Goal: Complete application form: Complete application form

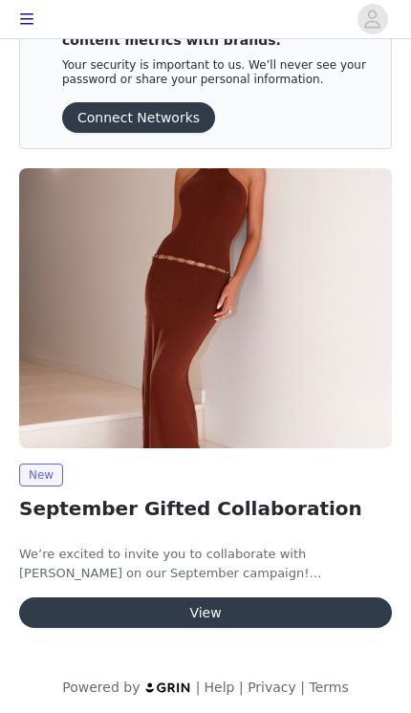
scroll to position [85, 0]
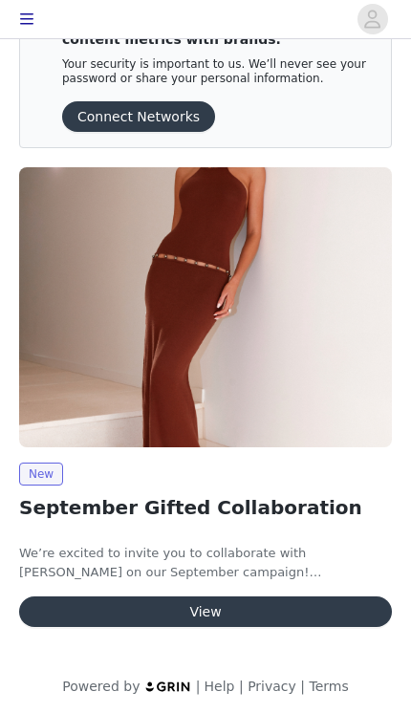
click at [85, 609] on button "View" at bounding box center [205, 611] width 373 height 31
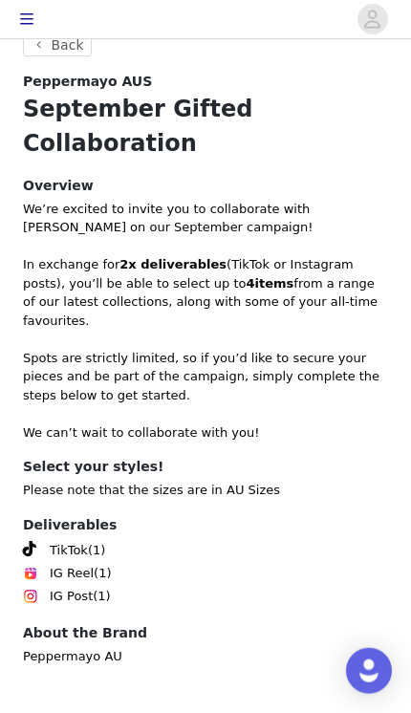
scroll to position [540, 0]
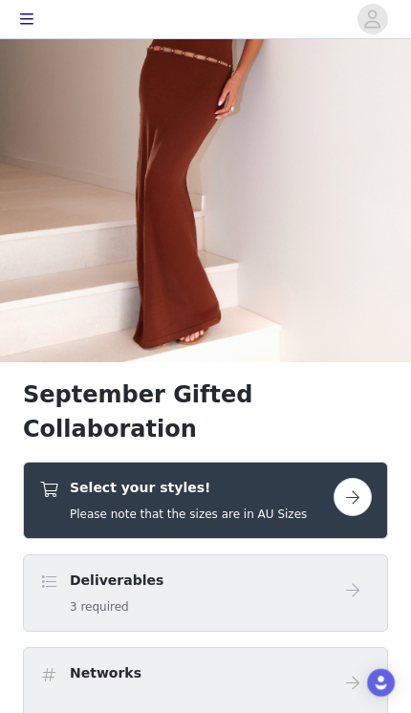
scroll to position [204, 0]
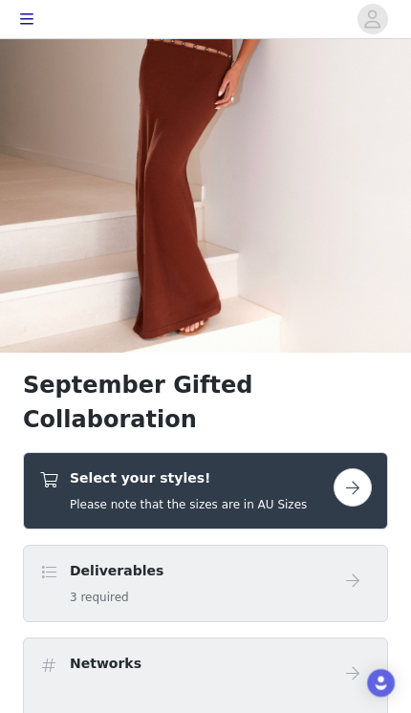
click at [151, 496] on h5 "Please note that the sizes are in AU Sizes" at bounding box center [188, 504] width 237 height 17
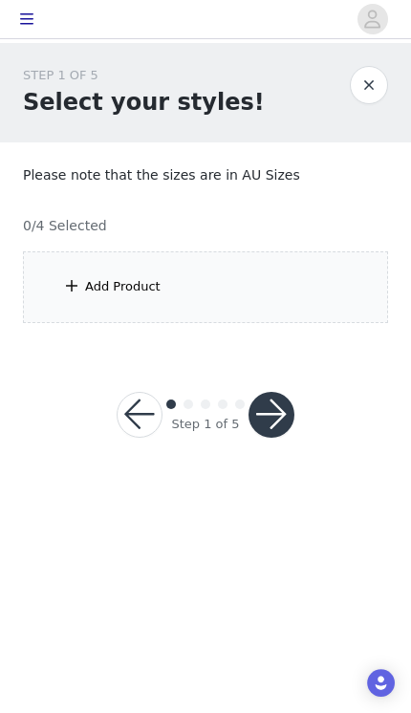
click at [109, 291] on div "Add Product" at bounding box center [122, 286] width 75 height 19
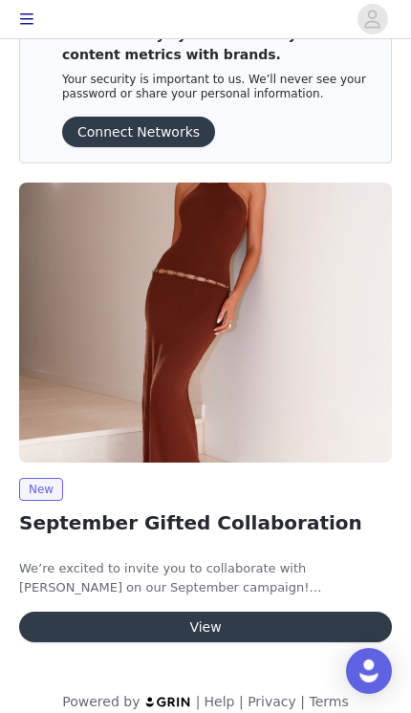
scroll to position [74, 0]
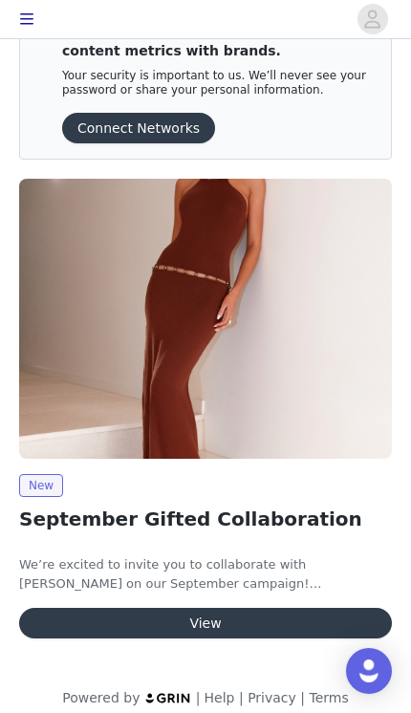
click at [244, 624] on button "View" at bounding box center [205, 623] width 373 height 31
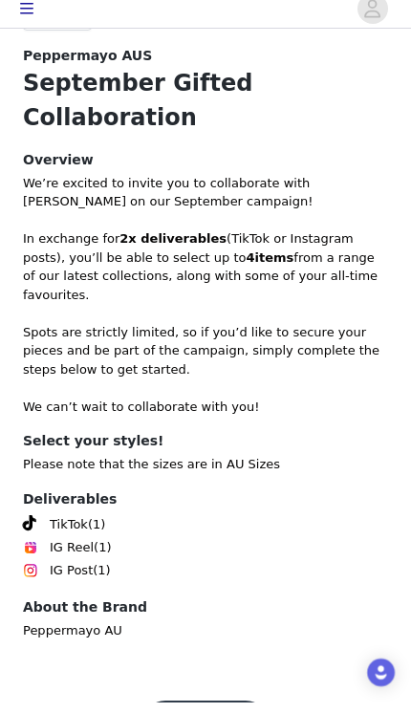
scroll to position [562, 0]
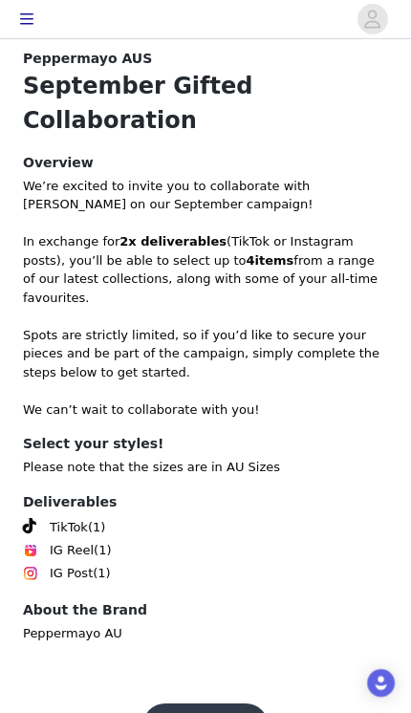
click at [216, 703] on button "Get Started" at bounding box center [205, 726] width 127 height 46
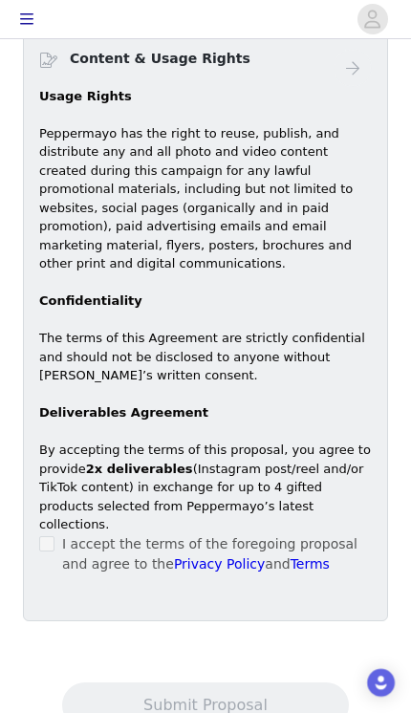
scroll to position [998, 0]
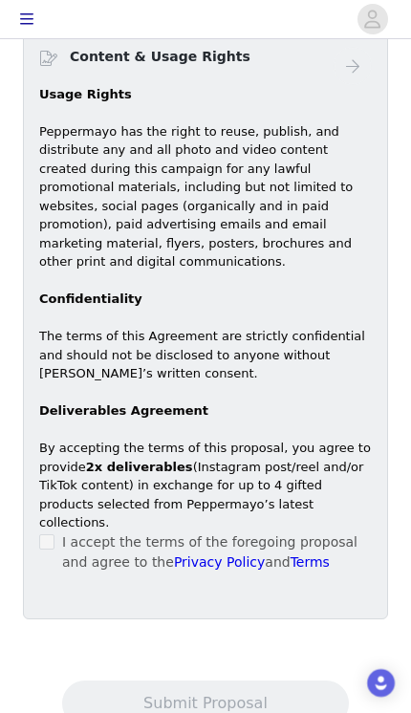
click at [62, 532] on p "I accept the terms of the foregoing proposal and agree to the Privacy Policy an…" at bounding box center [217, 552] width 310 height 40
click at [53, 532] on label at bounding box center [46, 542] width 15 height 20
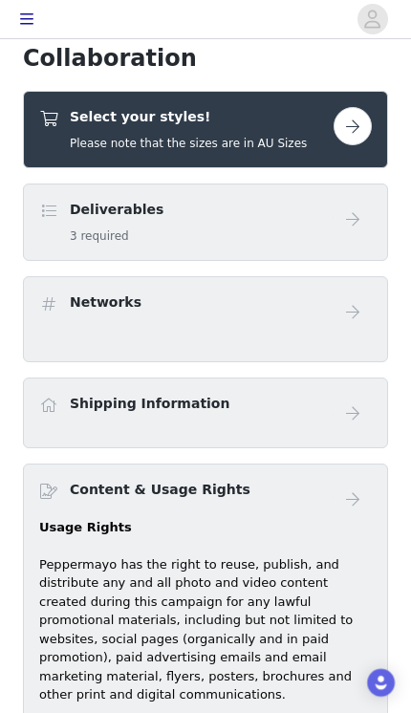
scroll to position [548, 0]
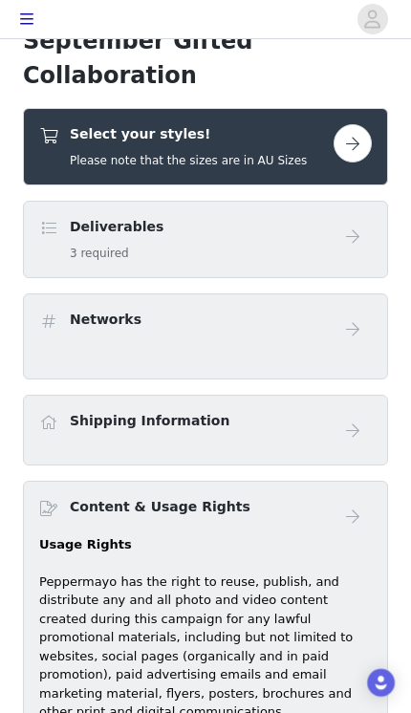
click at [328, 217] on div "Deliverables 3 required" at bounding box center [186, 239] width 294 height 45
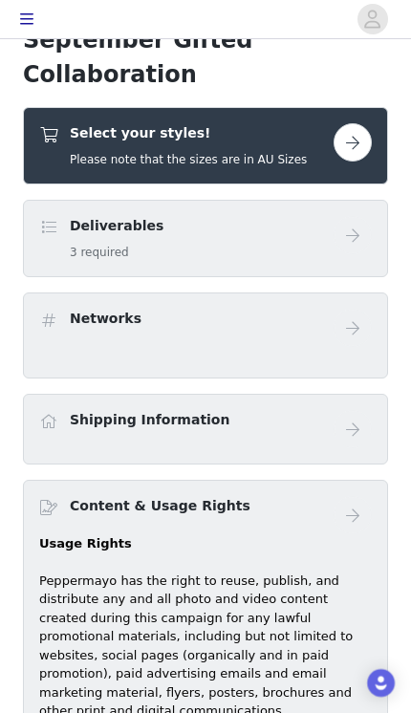
click at [351, 123] on button "button" at bounding box center [352, 142] width 38 height 38
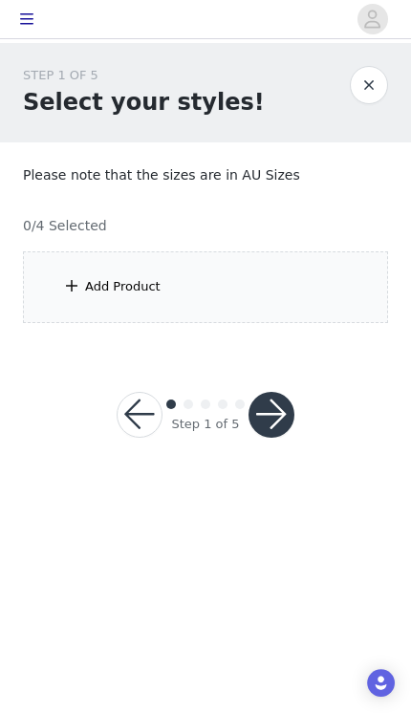
click at [194, 289] on div "Add Product" at bounding box center [205, 287] width 365 height 72
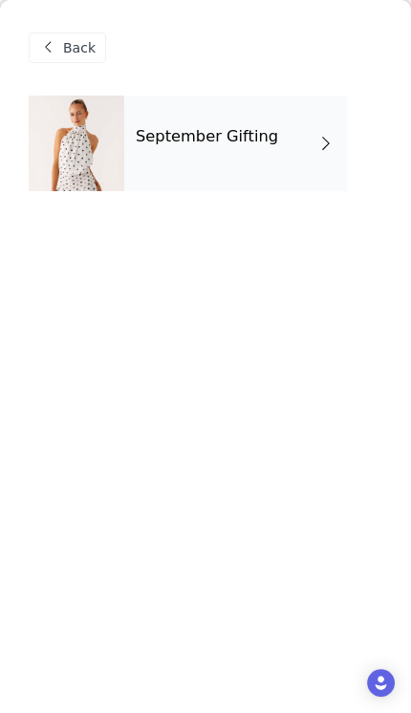
click at [280, 143] on div "September Gifting" at bounding box center [235, 144] width 223 height 96
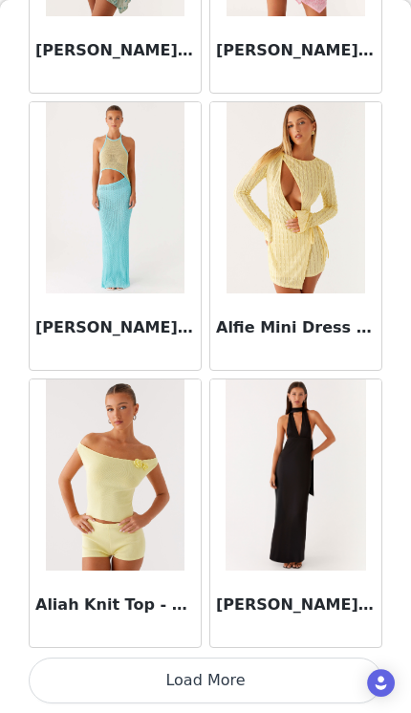
scroll to position [2211, 0]
click at [294, 461] on img at bounding box center [294, 474] width 139 height 191
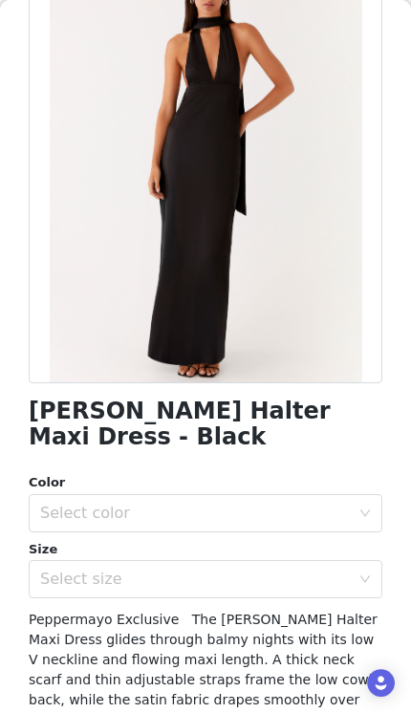
scroll to position [149, 0]
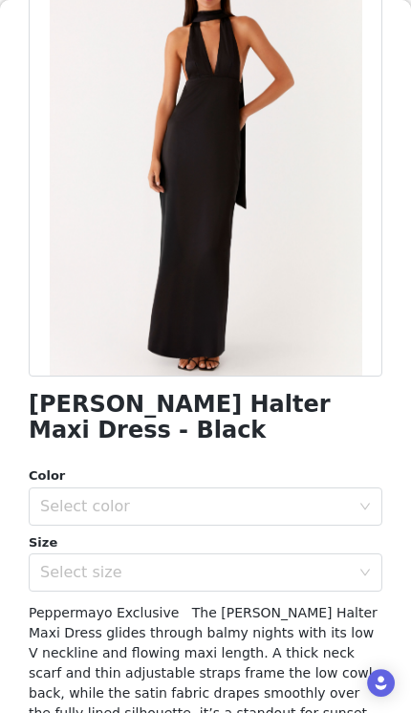
click at [254, 497] on div "Select color" at bounding box center [195, 506] width 310 height 19
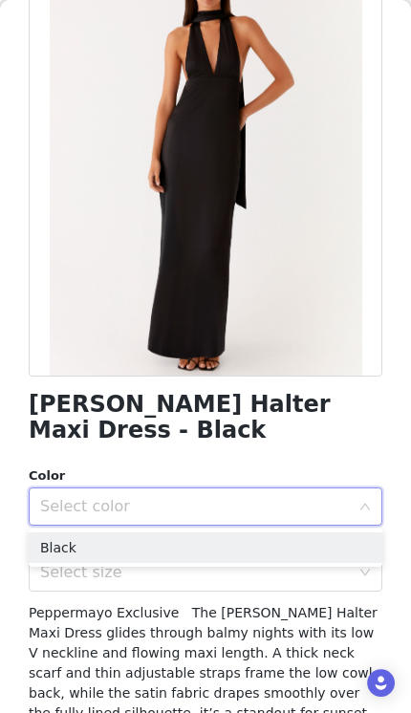
click at [314, 541] on li "Black" at bounding box center [205, 547] width 353 height 31
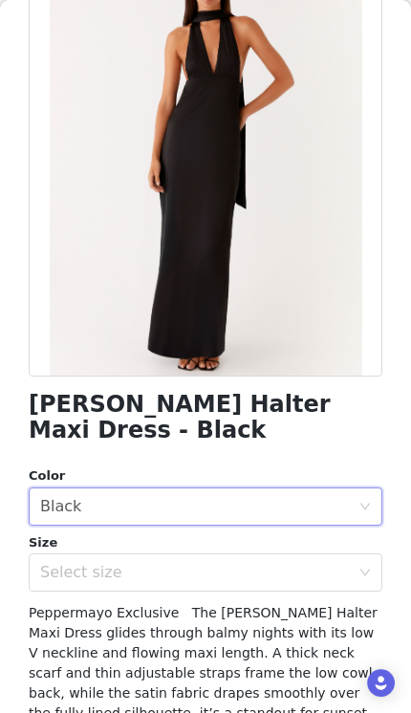
click at [296, 574] on div "Select size" at bounding box center [195, 572] width 310 height 19
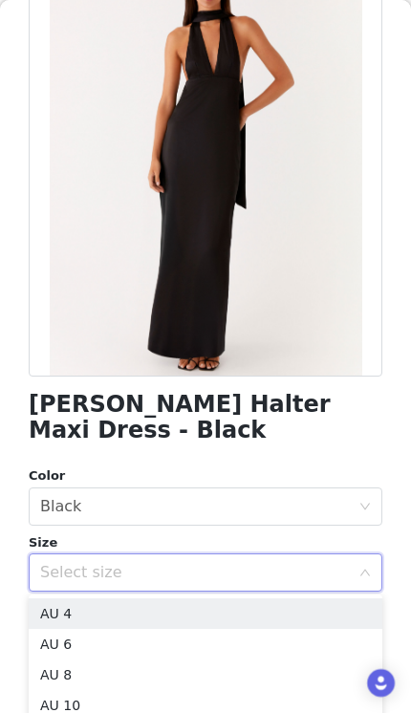
click at [220, 618] on li "AU 4" at bounding box center [205, 613] width 353 height 31
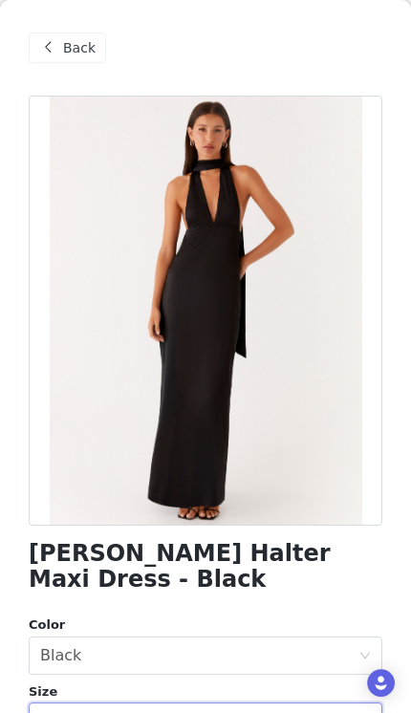
scroll to position [0, 0]
click at [67, 48] on span "Back" at bounding box center [79, 48] width 32 height 20
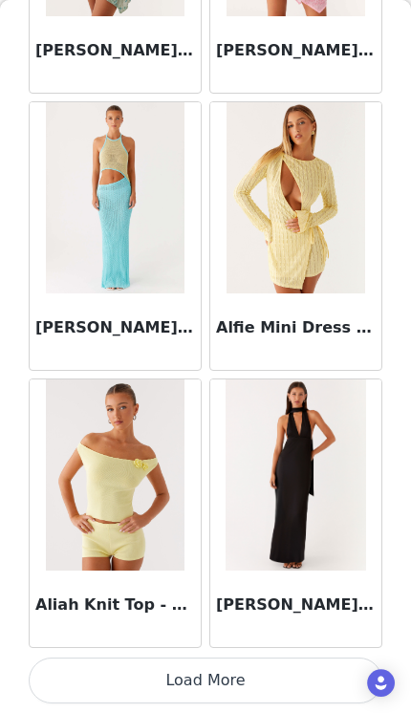
scroll to position [2211, 0]
click at [228, 680] on button "Load More" at bounding box center [205, 680] width 353 height 46
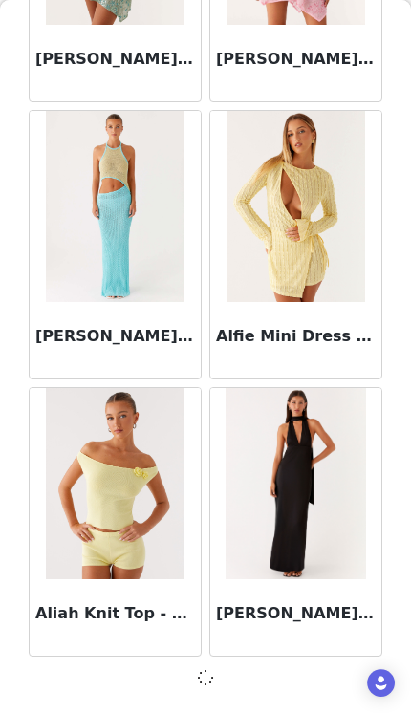
scroll to position [2202, 0]
click at [240, 697] on div "Back Aamari Maxi Dress - Red Adelaide Shirt Mini Dress - Brown Adored By You Mi…" at bounding box center [205, 356] width 411 height 713
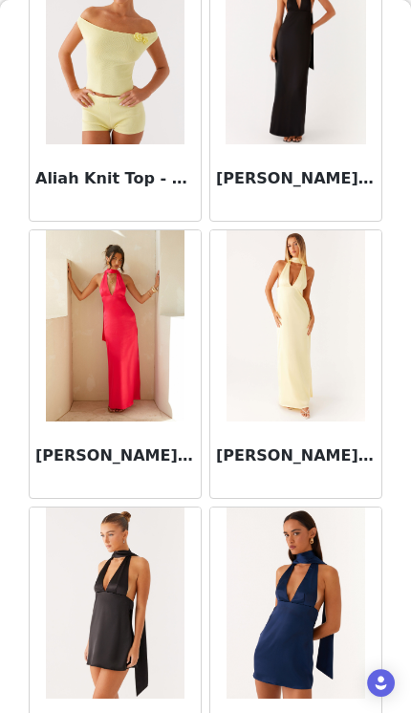
scroll to position [2677, 0]
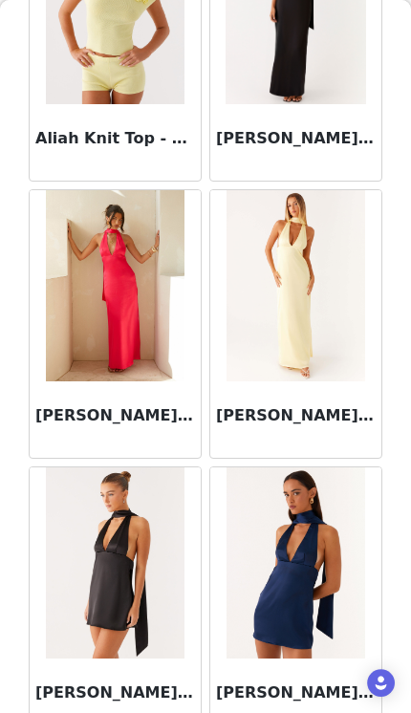
click at [303, 310] on img at bounding box center [295, 285] width 139 height 191
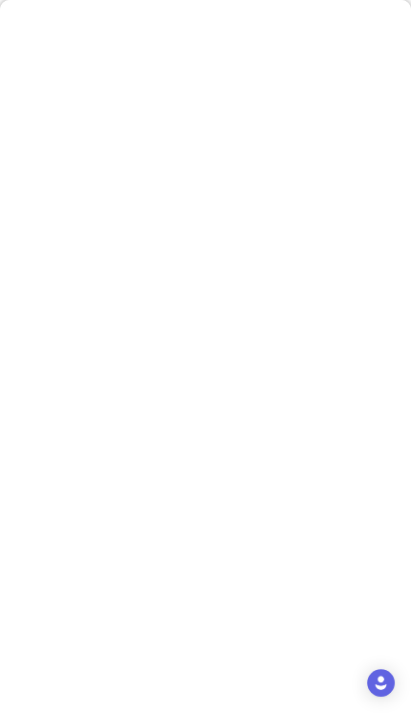
scroll to position [0, 0]
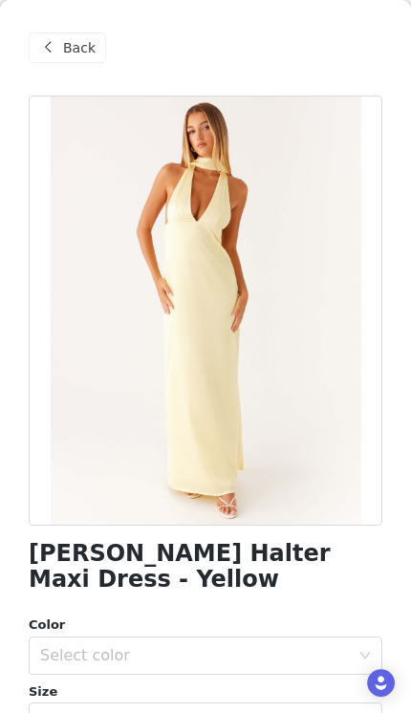
click at [241, 659] on div "Select color" at bounding box center [195, 655] width 310 height 19
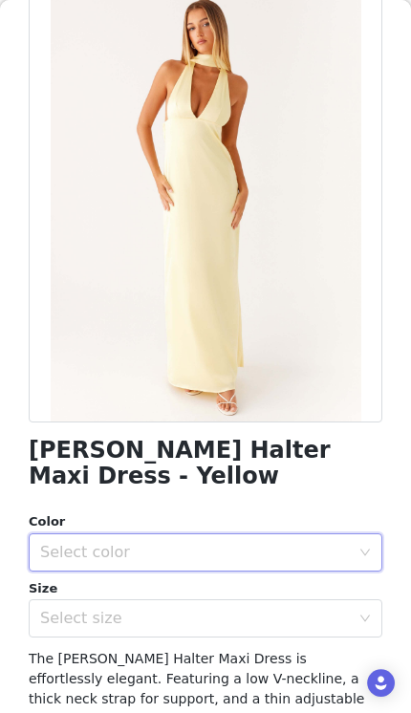
scroll to position [130, 0]
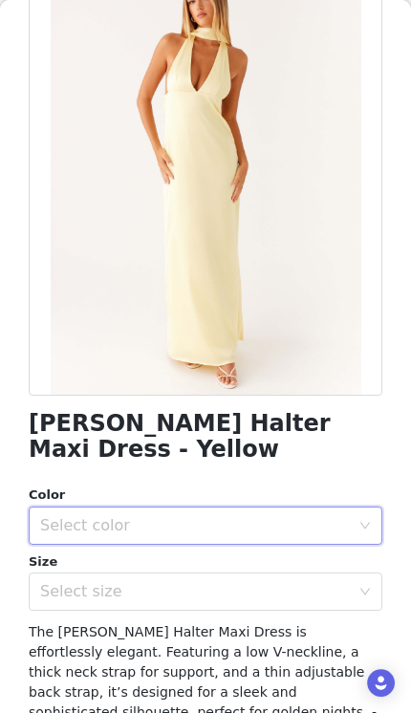
click at [206, 518] on div "Select color" at bounding box center [195, 525] width 310 height 19
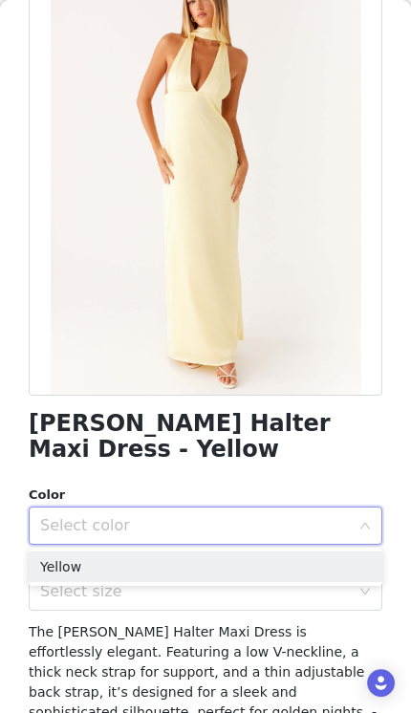
click at [179, 564] on li "Yellow" at bounding box center [205, 566] width 353 height 31
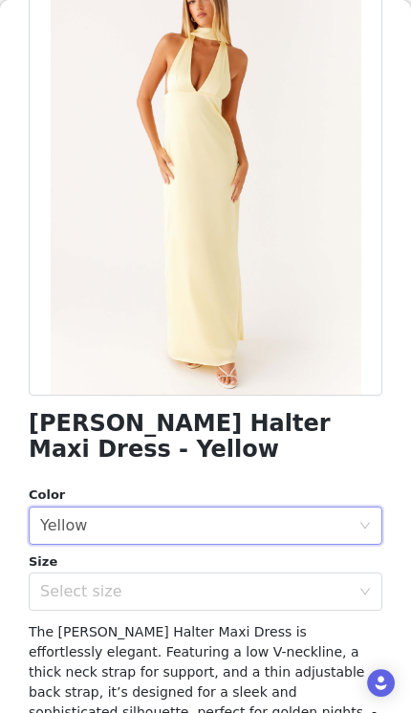
click at [185, 598] on div "Select size" at bounding box center [195, 591] width 310 height 19
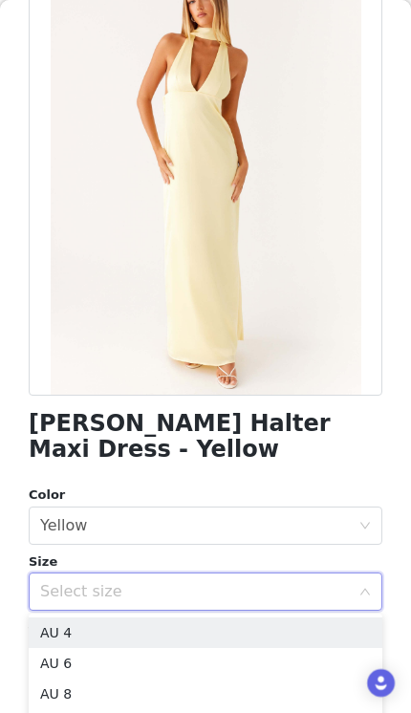
scroll to position [211, 0]
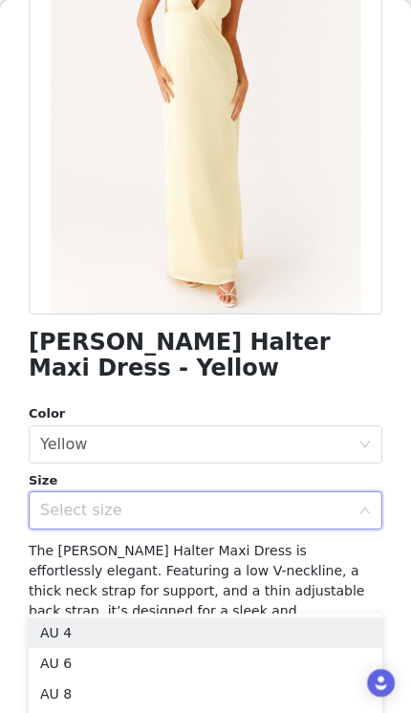
click at [162, 630] on li "AU 4" at bounding box center [205, 632] width 353 height 31
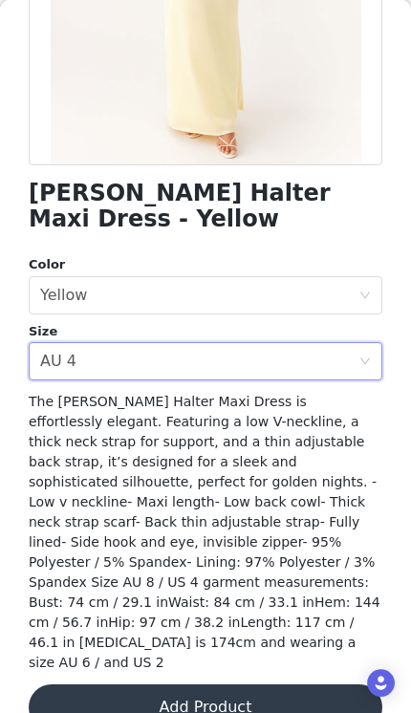
scroll to position [359, 0]
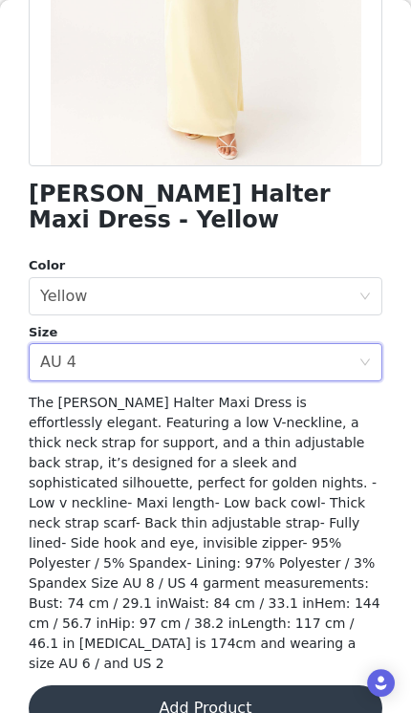
click at [232, 685] on button "Add Product" at bounding box center [205, 708] width 353 height 46
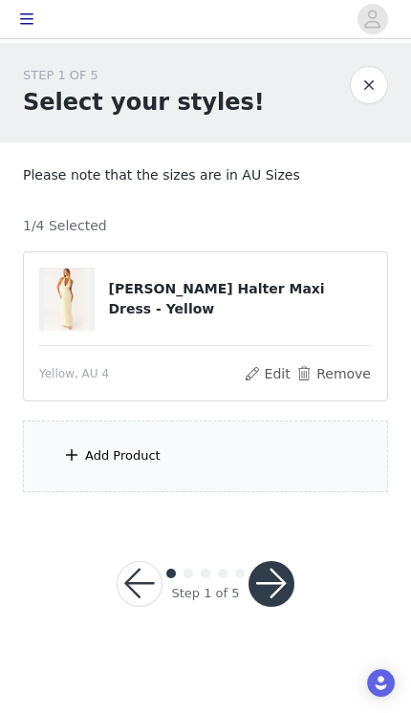
click at [110, 447] on div "Add Product" at bounding box center [122, 455] width 75 height 19
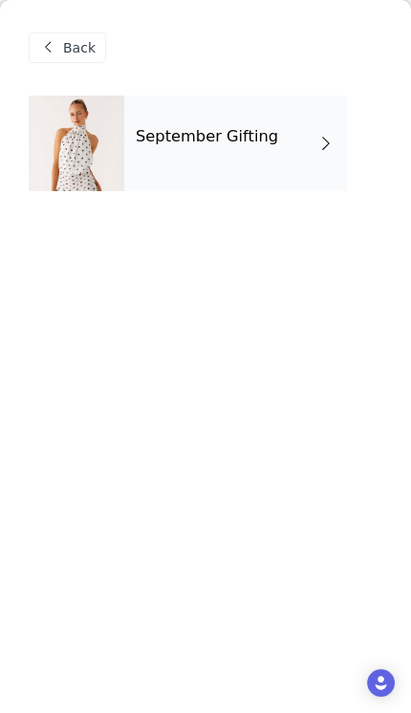
click at [262, 162] on div "September Gifting" at bounding box center [235, 144] width 223 height 96
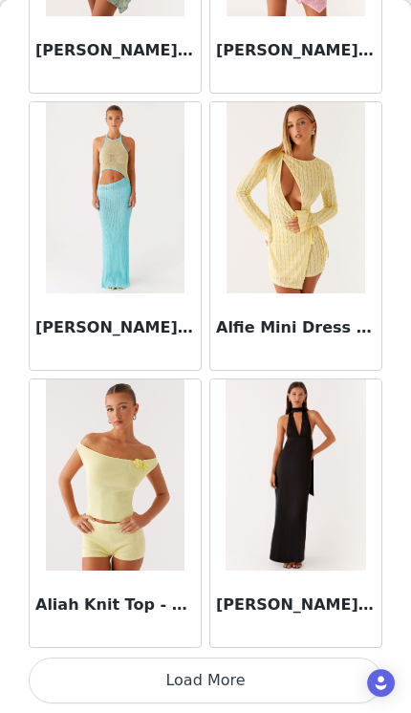
click at [231, 678] on button "Load More" at bounding box center [205, 680] width 353 height 46
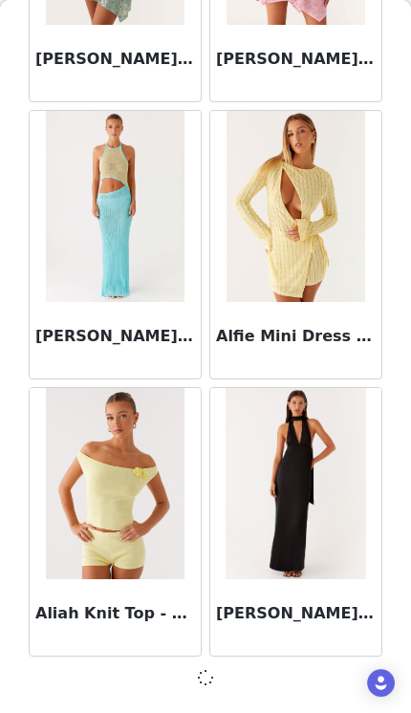
scroll to position [2202, 0]
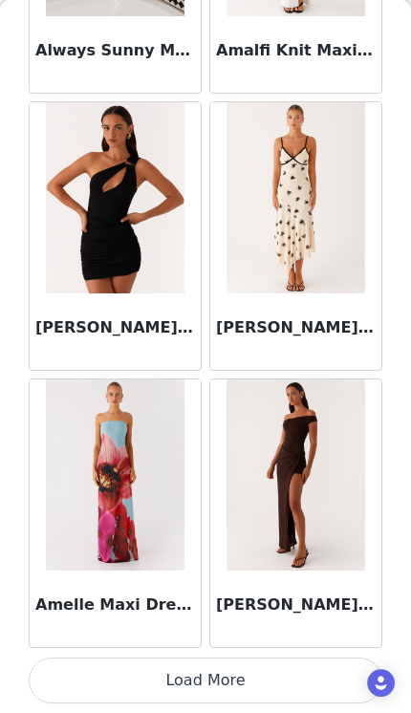
click at [122, 684] on button "Load More" at bounding box center [205, 680] width 353 height 46
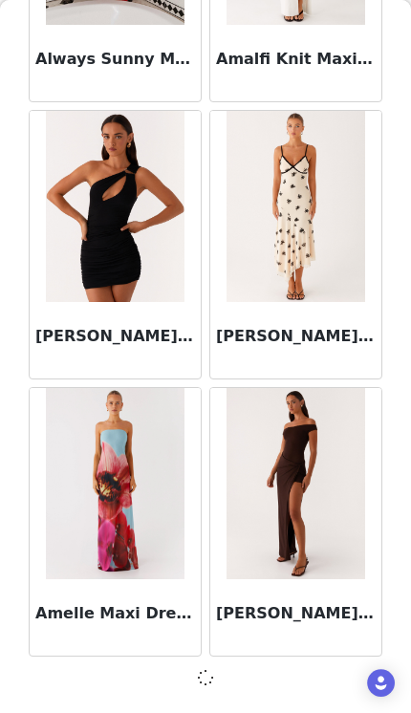
scroll to position [4972, 0]
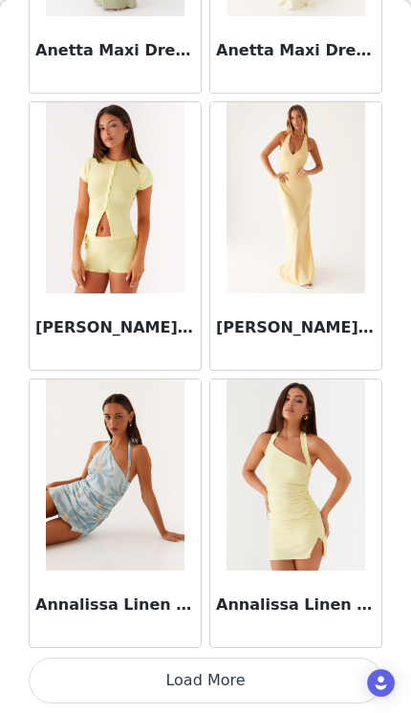
click at [242, 685] on button "Load More" at bounding box center [205, 680] width 353 height 46
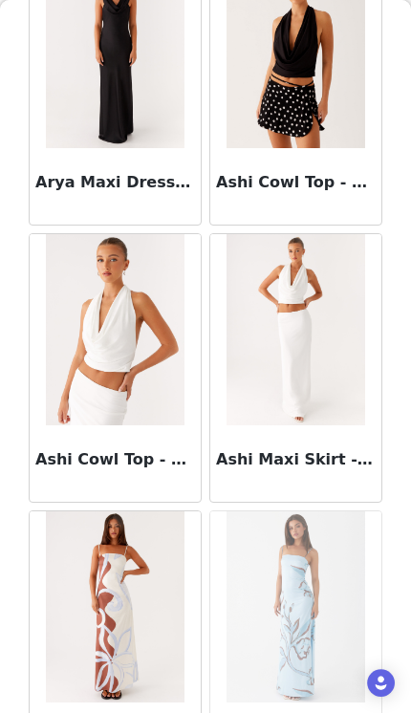
scroll to position [9562, 0]
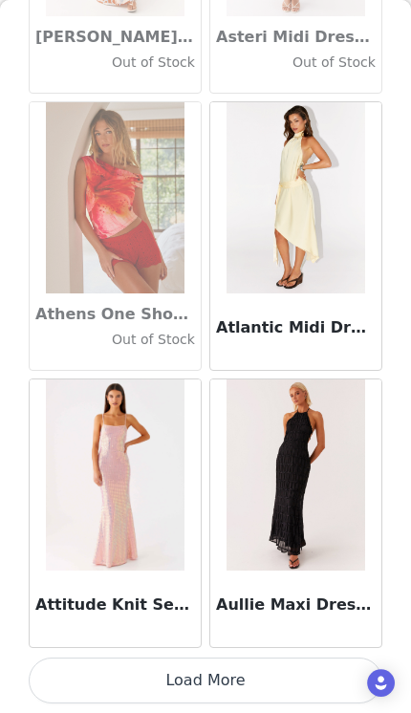
click at [238, 688] on button "Load More" at bounding box center [205, 680] width 353 height 46
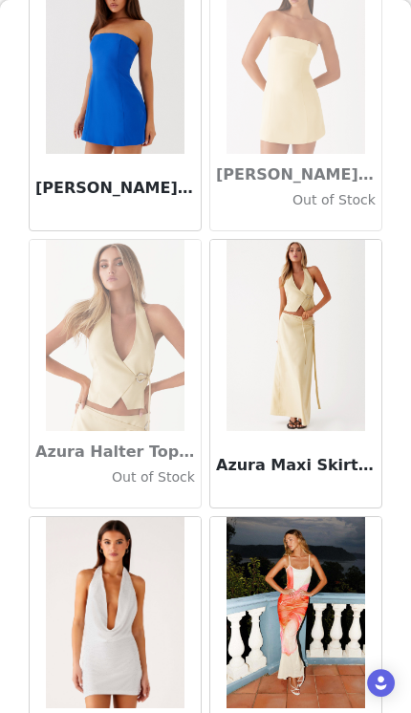
scroll to position [12898, 0]
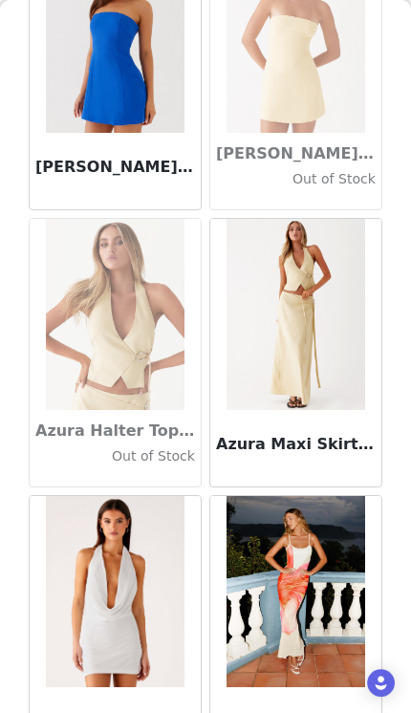
click at [350, 360] on img at bounding box center [295, 314] width 139 height 191
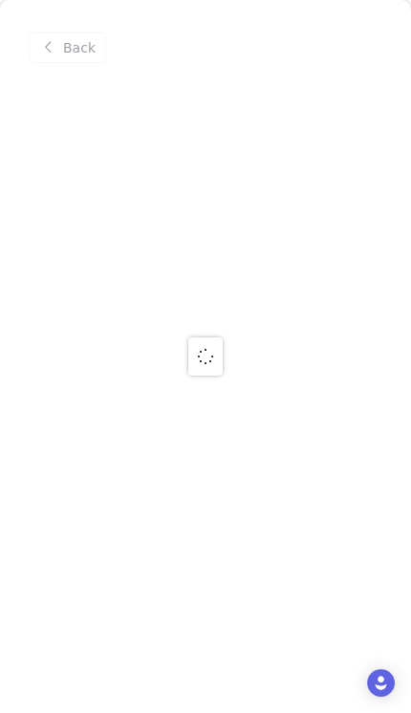
scroll to position [0, 0]
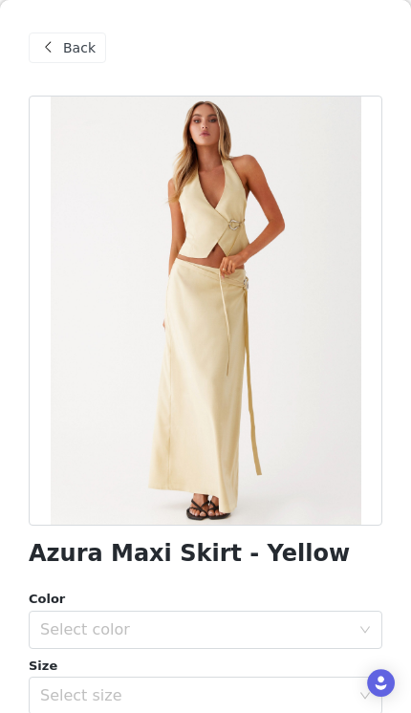
click at [355, 436] on div at bounding box center [205, 311] width 353 height 430
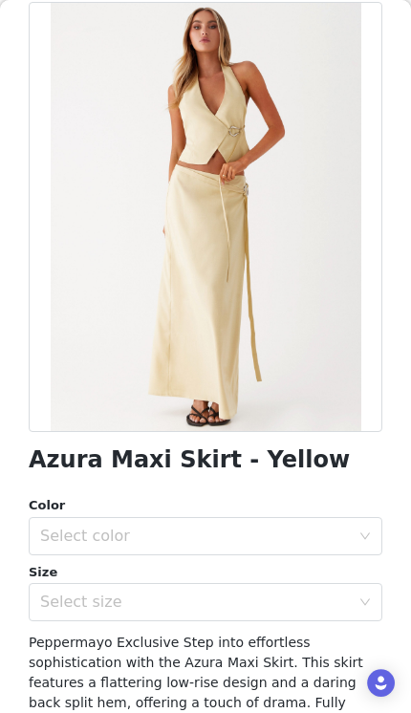
scroll to position [105, 0]
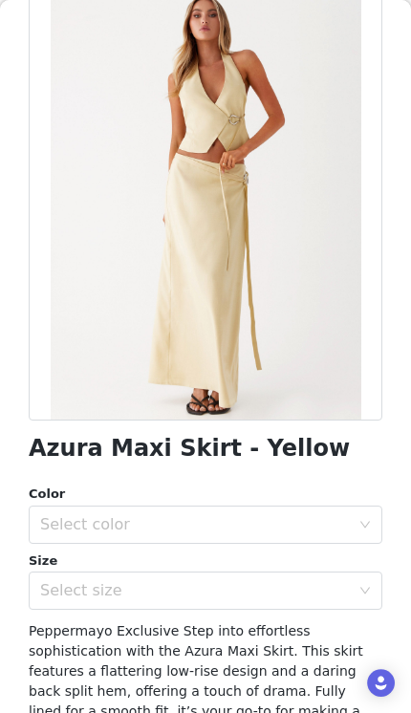
click at [349, 515] on div "Select color" at bounding box center [195, 524] width 310 height 19
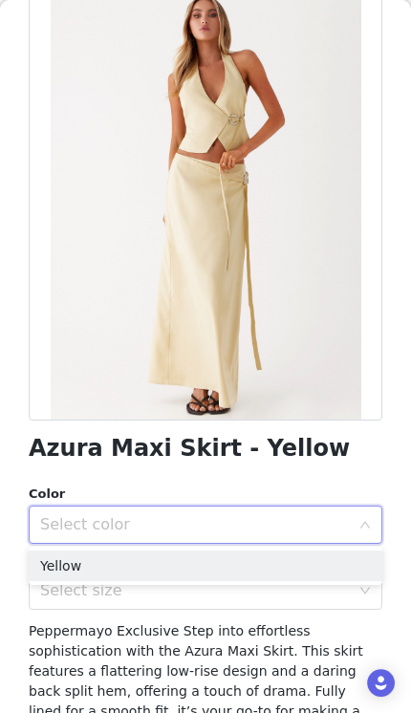
click at [285, 557] on li "Yellow" at bounding box center [205, 565] width 353 height 31
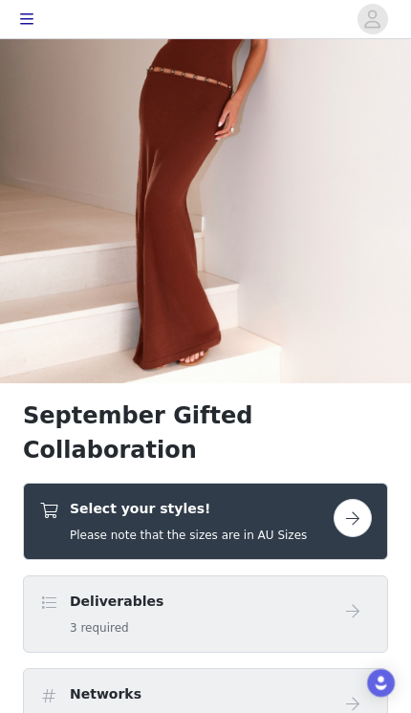
scroll to position [173, 0]
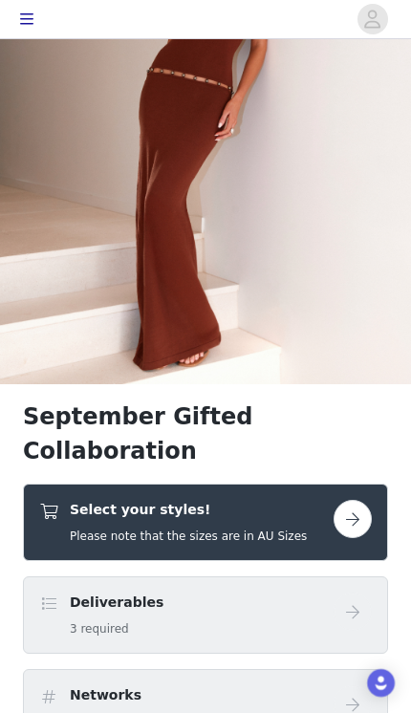
click at [311, 500] on div "Select your styles! Please note that the sizes are in AU Sizes" at bounding box center [186, 522] width 294 height 45
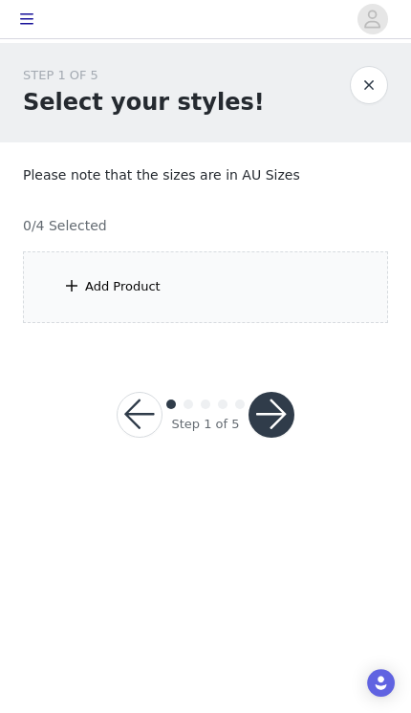
click at [379, 83] on button "button" at bounding box center [369, 85] width 38 height 38
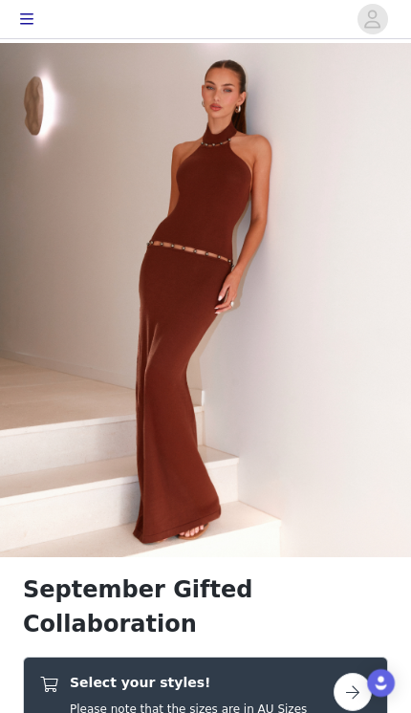
click at [336, 673] on button "button" at bounding box center [352, 692] width 38 height 38
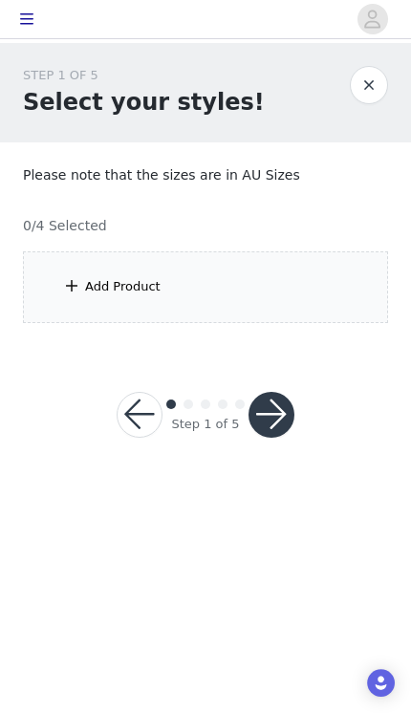
click at [76, 274] on span at bounding box center [71, 285] width 19 height 23
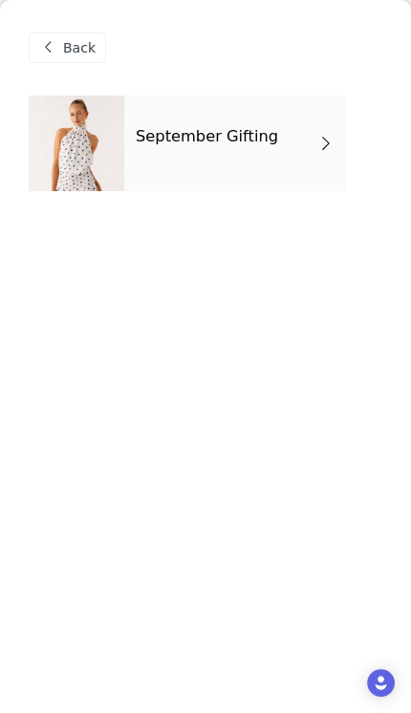
click at [287, 149] on div "September Gifting" at bounding box center [235, 144] width 223 height 96
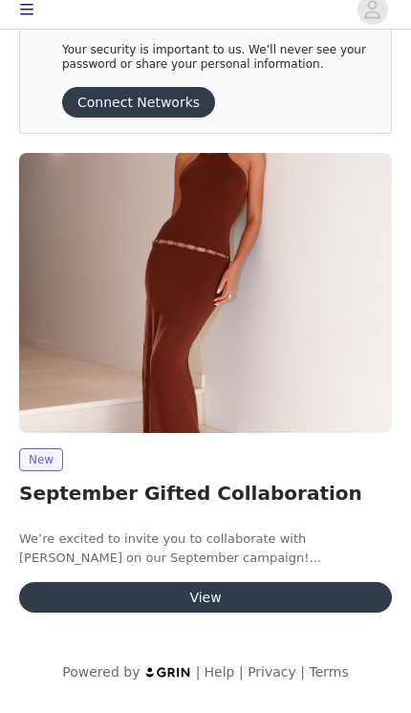
scroll to position [91, 0]
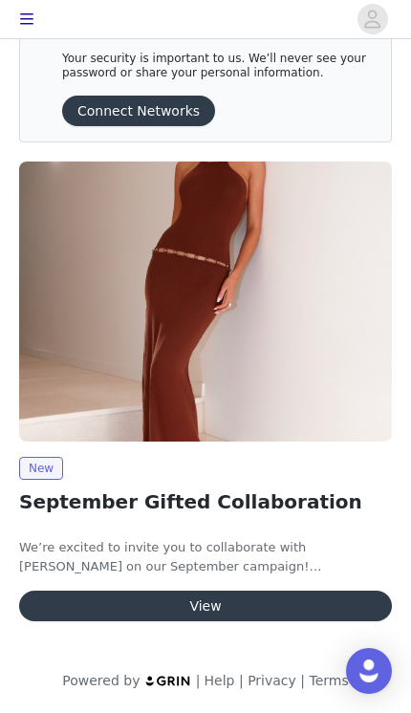
click at [228, 602] on button "View" at bounding box center [205, 605] width 373 height 31
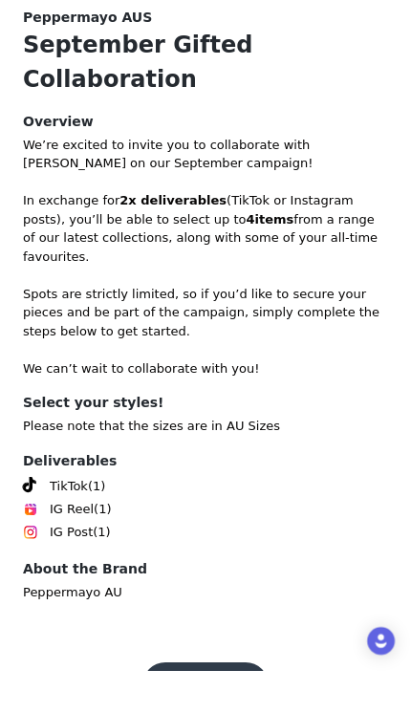
scroll to position [562, 0]
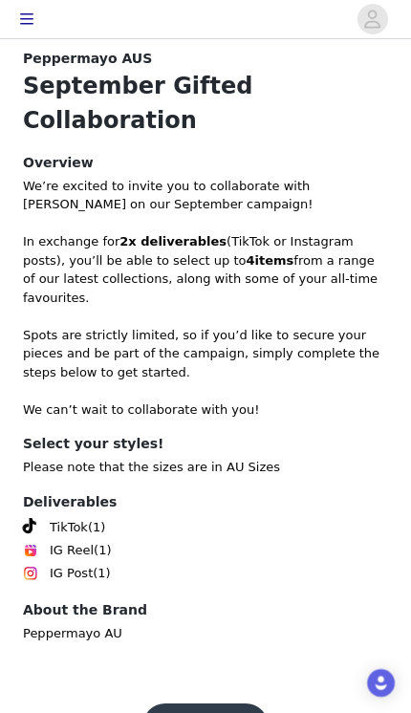
click at [212, 703] on button "Get Started" at bounding box center [205, 726] width 127 height 46
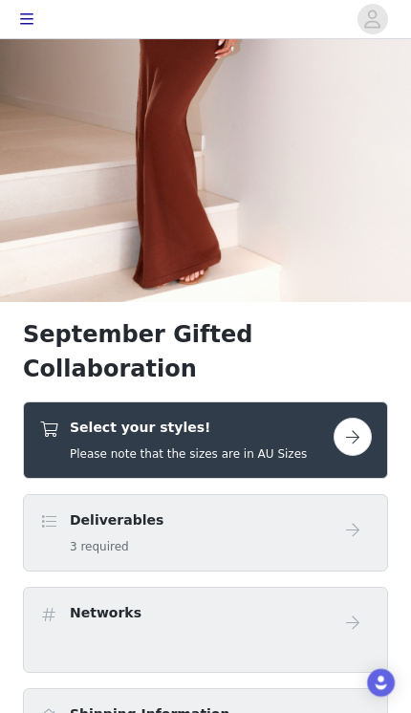
scroll to position [257, 0]
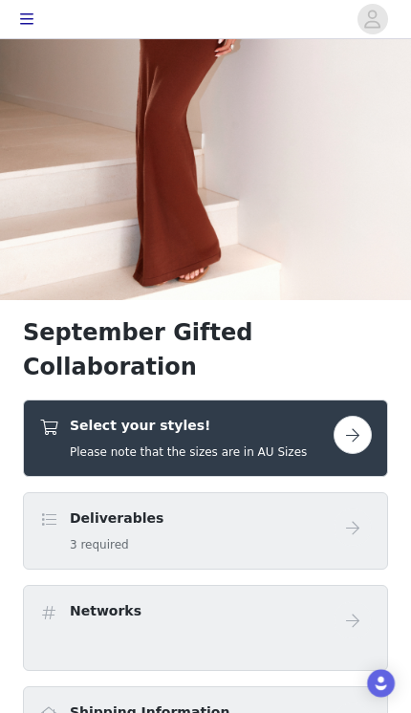
click at [322, 416] on div "Select your styles! Please note that the sizes are in AU Sizes" at bounding box center [186, 438] width 294 height 45
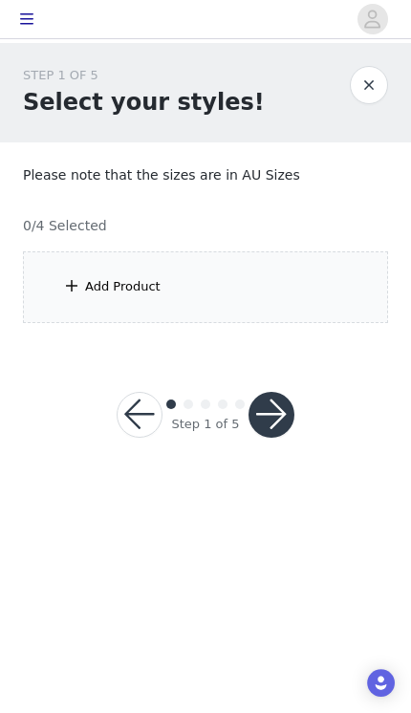
click at [65, 276] on span at bounding box center [71, 285] width 19 height 23
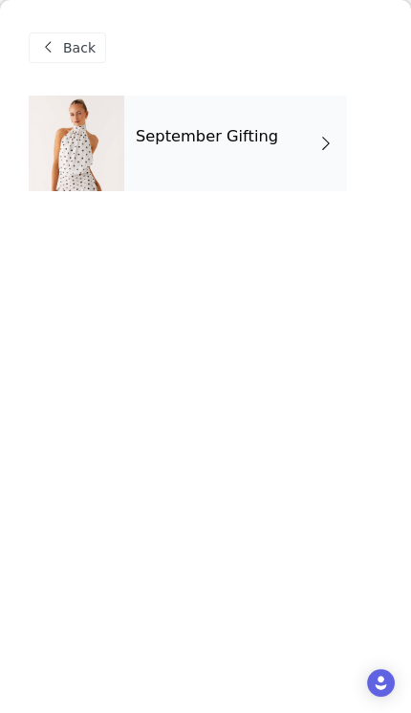
click at [273, 157] on div "September Gifting" at bounding box center [235, 144] width 223 height 96
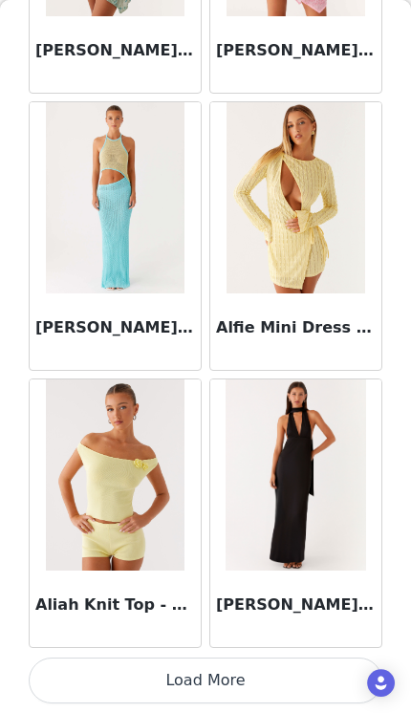
click at [266, 676] on button "Load More" at bounding box center [205, 680] width 353 height 46
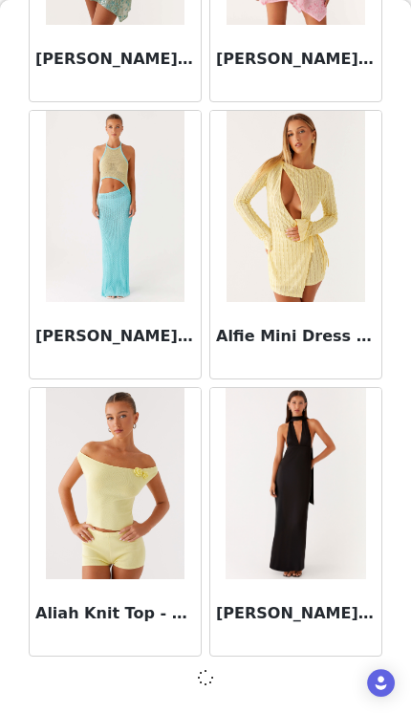
scroll to position [2202, 0]
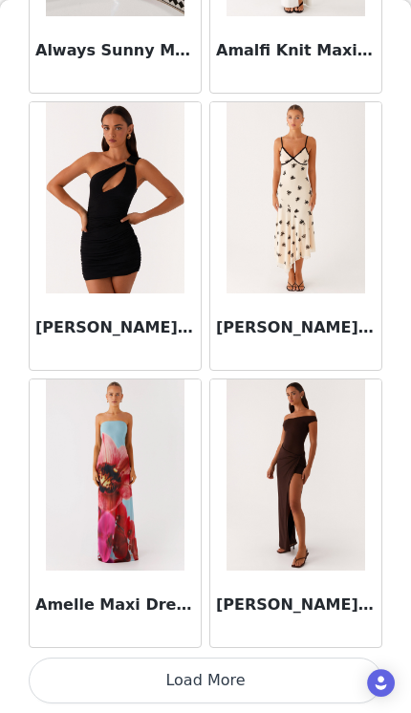
click at [267, 686] on button "Load More" at bounding box center [205, 680] width 353 height 46
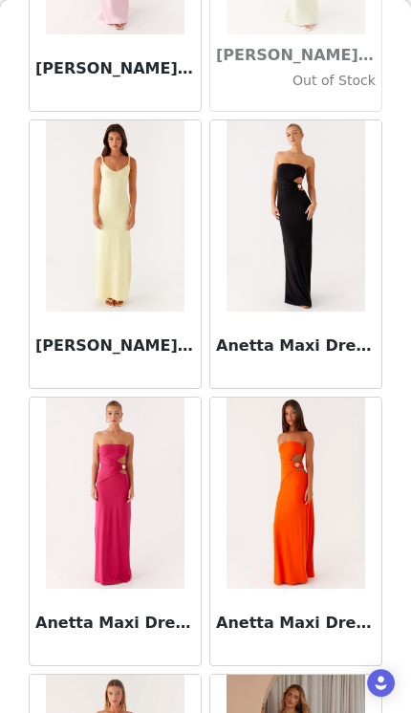
scroll to position [6626, 0]
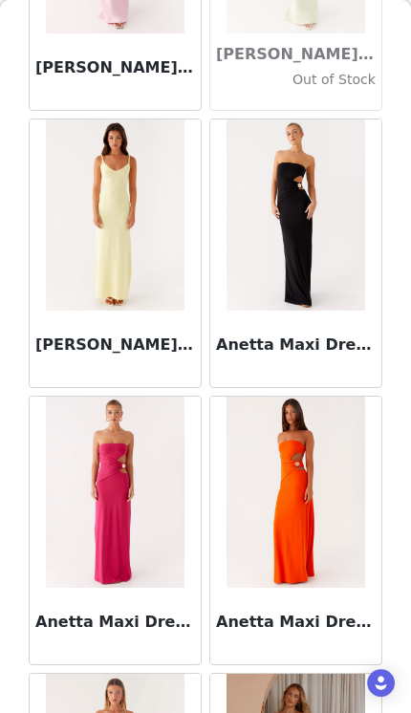
click at [308, 242] on img at bounding box center [295, 214] width 139 height 191
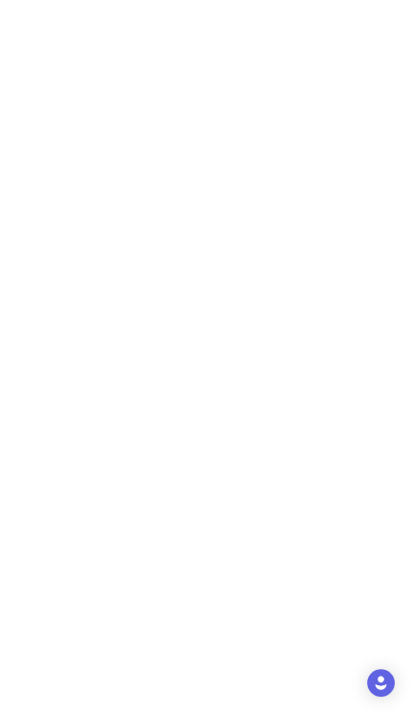
scroll to position [0, 0]
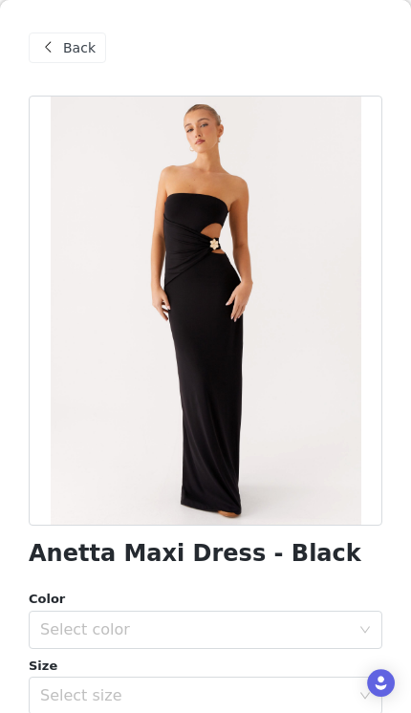
click at [227, 629] on div "Select color" at bounding box center [195, 629] width 310 height 19
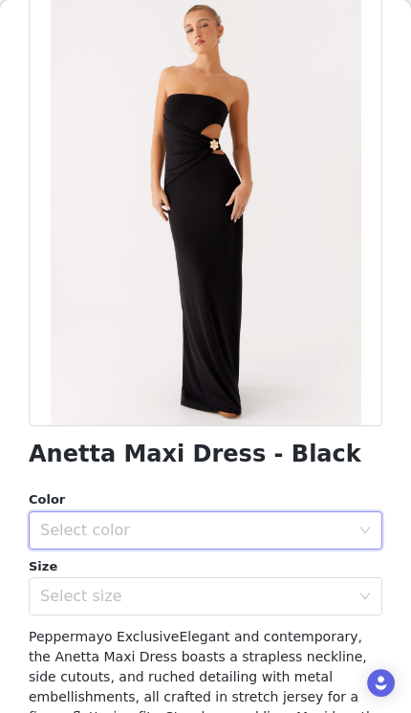
scroll to position [98, 0]
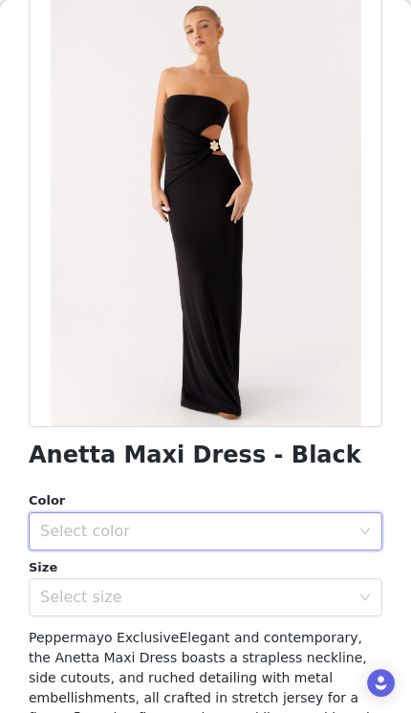
click at [196, 535] on div "Select color" at bounding box center [195, 531] width 310 height 19
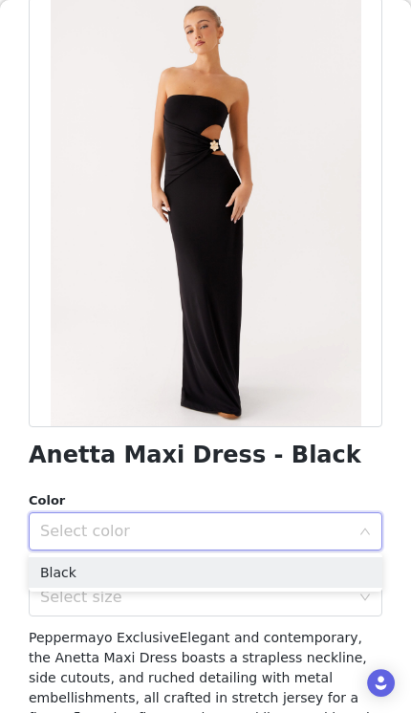
click at [174, 574] on li "Black" at bounding box center [205, 572] width 353 height 31
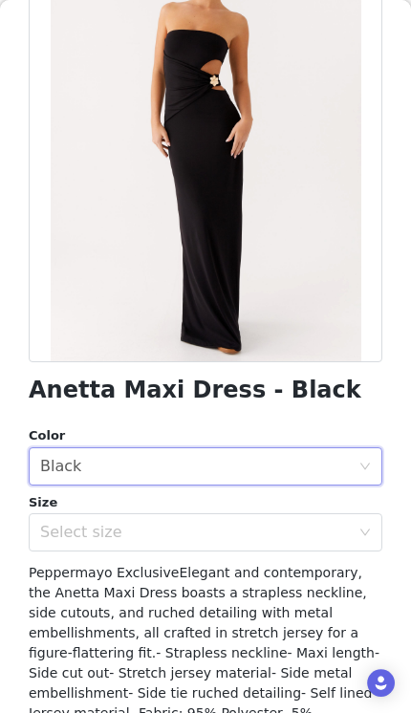
scroll to position [166, 0]
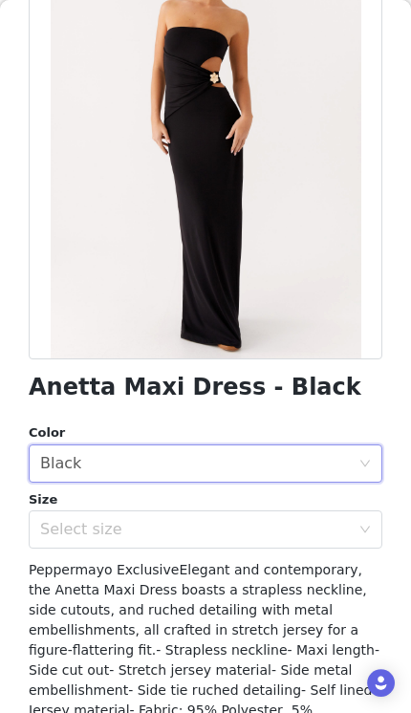
click at [222, 522] on div "Select size" at bounding box center [195, 529] width 310 height 19
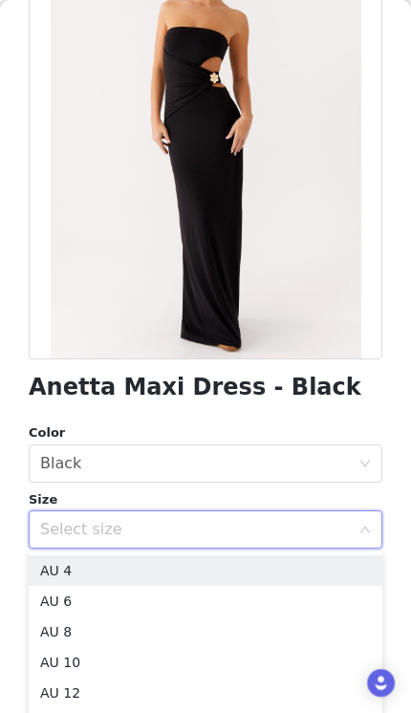
click at [174, 591] on li "AU 6" at bounding box center [205, 601] width 353 height 31
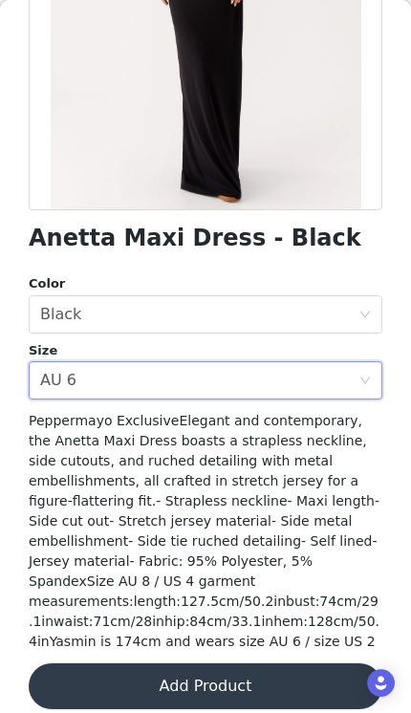
scroll to position [313, 0]
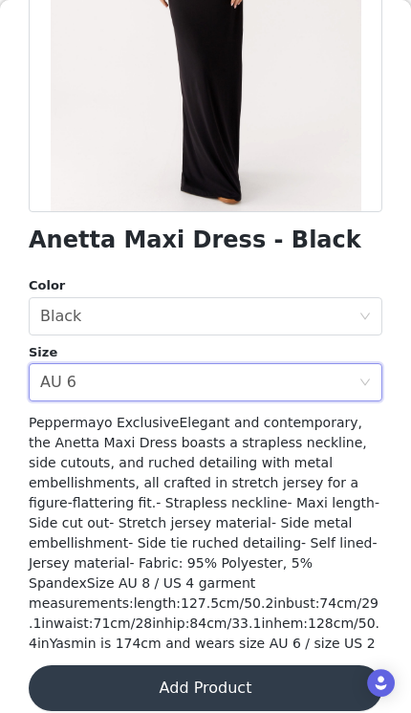
click at [224, 670] on button "Add Product" at bounding box center [205, 688] width 353 height 46
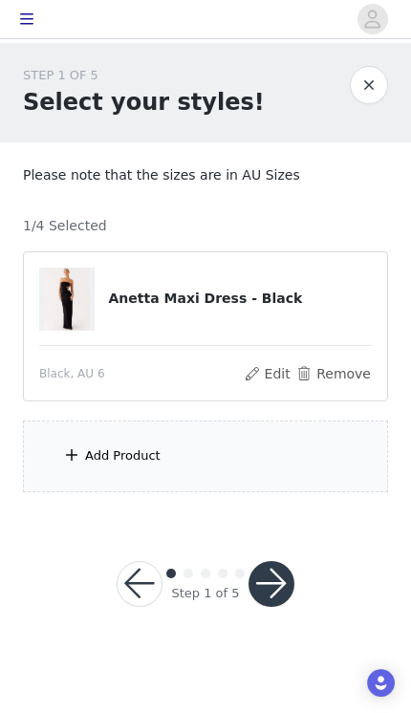
click at [202, 456] on div "Add Product" at bounding box center [205, 456] width 365 height 72
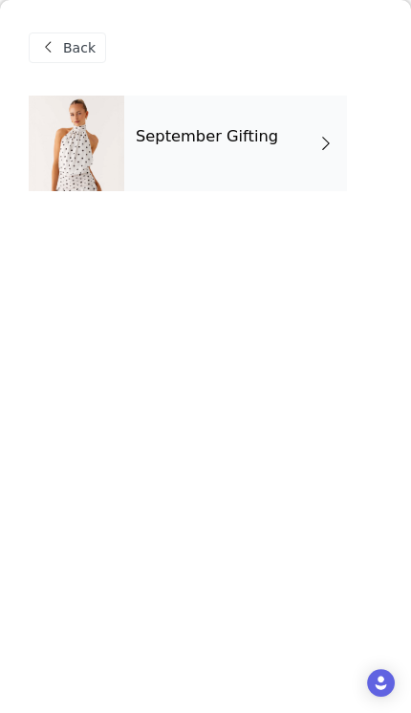
click at [263, 138] on h4 "September Gifting" at bounding box center [207, 136] width 142 height 17
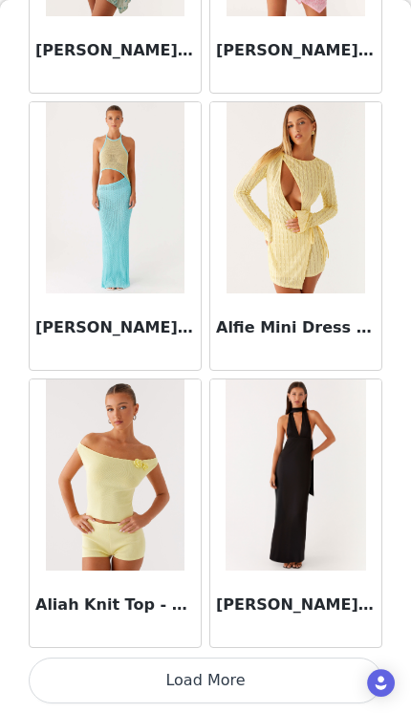
click at [267, 681] on button "Load More" at bounding box center [205, 680] width 353 height 46
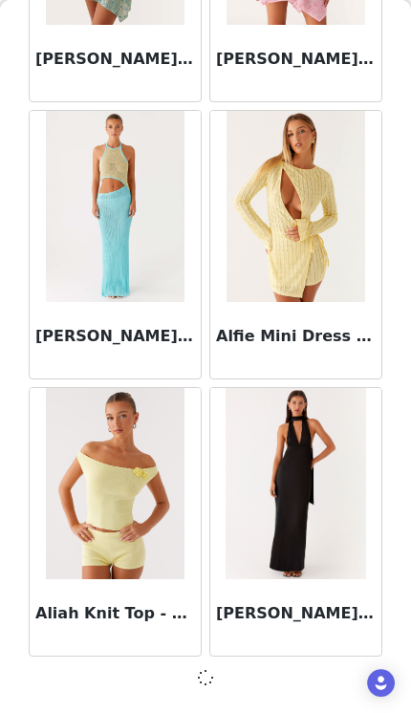
scroll to position [2202, 0]
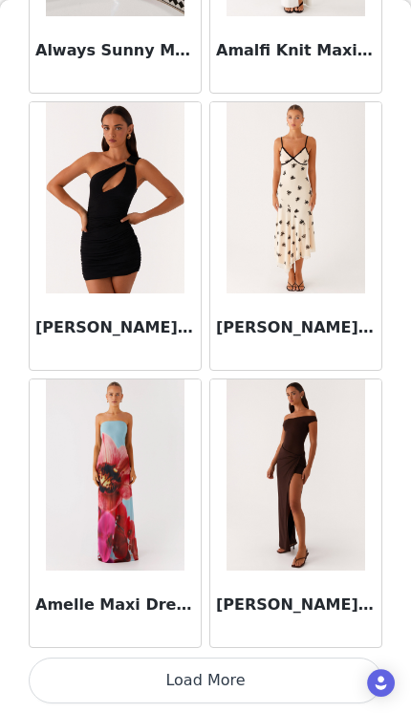
click at [264, 673] on button "Load More" at bounding box center [205, 680] width 353 height 46
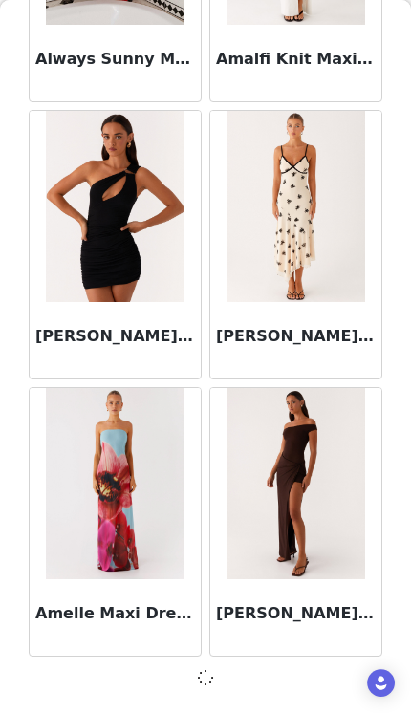
scroll to position [4972, 0]
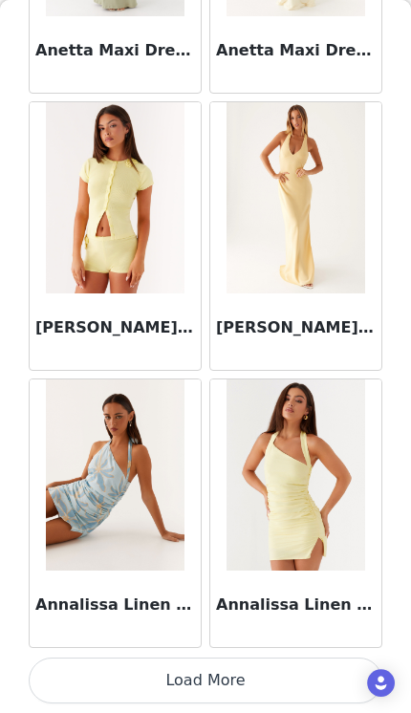
click at [254, 678] on button "Load More" at bounding box center [205, 680] width 353 height 46
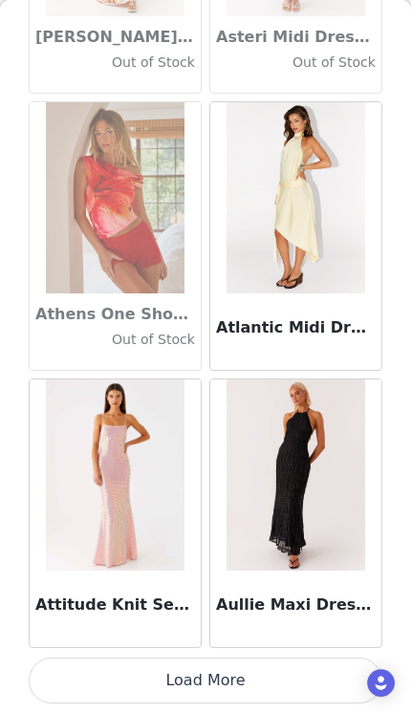
scroll to position [10521, 0]
click at [262, 673] on button "Load More" at bounding box center [205, 680] width 353 height 46
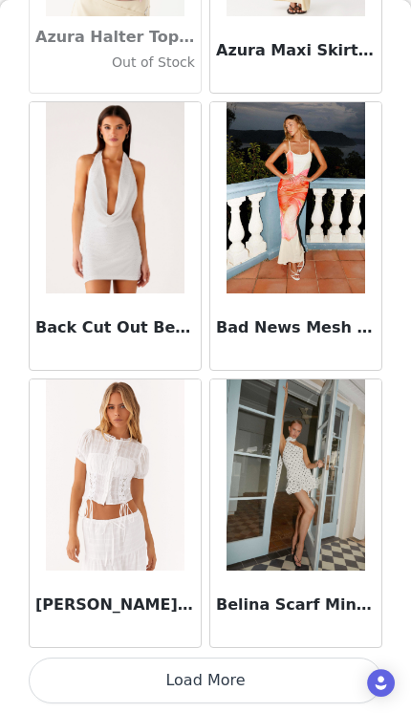
scroll to position [13292, 0]
click at [259, 686] on button "Load More" at bounding box center [205, 680] width 353 height 46
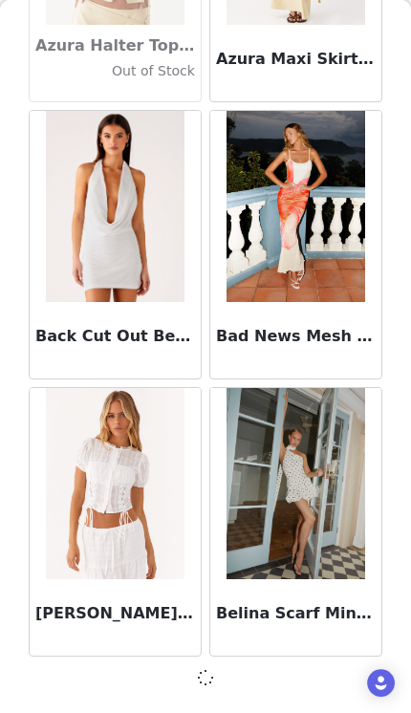
scroll to position [13283, 0]
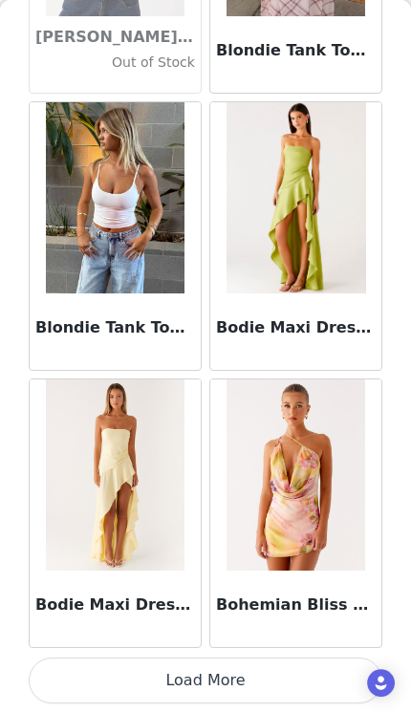
click at [251, 683] on button "Load More" at bounding box center [205, 680] width 353 height 46
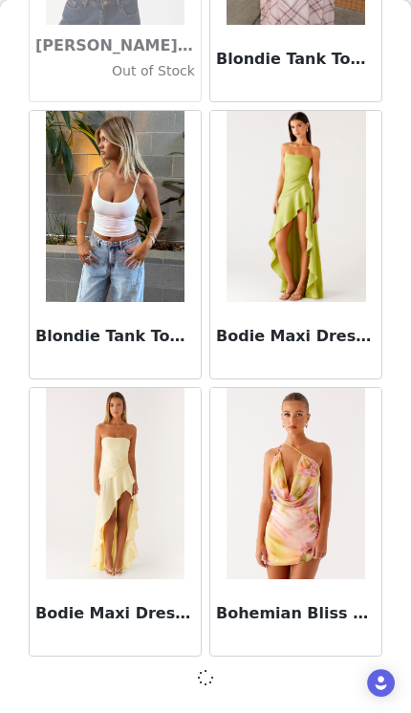
scroll to position [16053, 0]
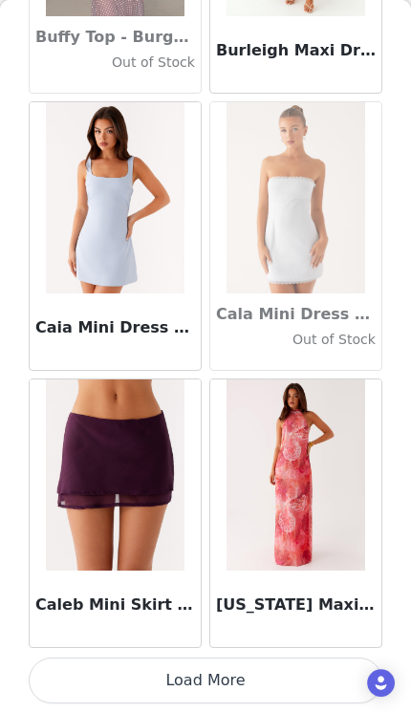
click at [252, 680] on button "Load More" at bounding box center [205, 680] width 353 height 46
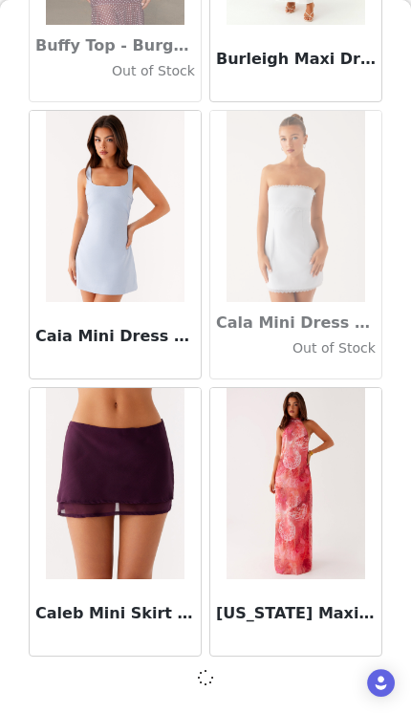
scroll to position [18824, 0]
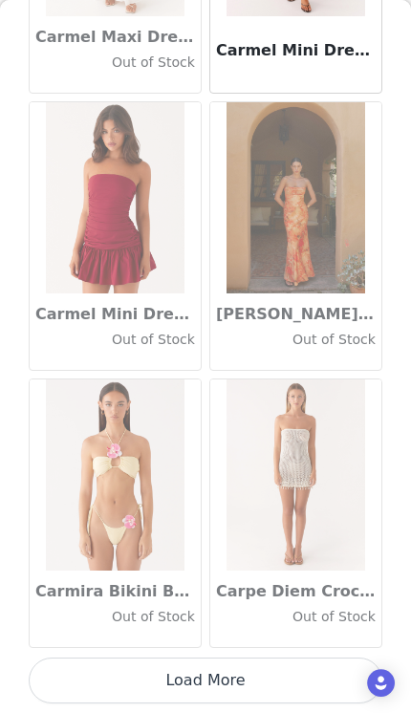
click at [266, 677] on button "Load More" at bounding box center [205, 680] width 353 height 46
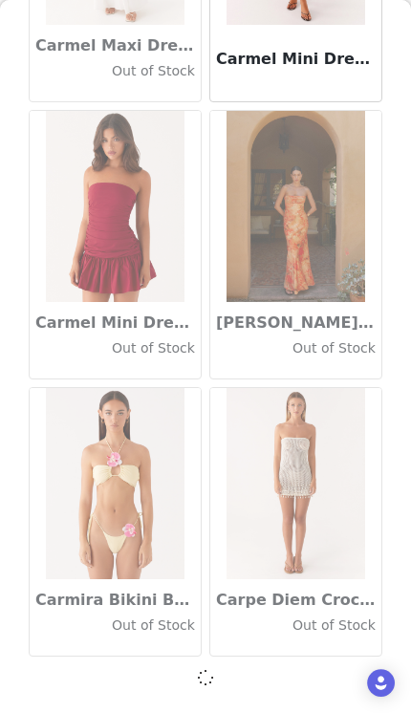
scroll to position [21594, 0]
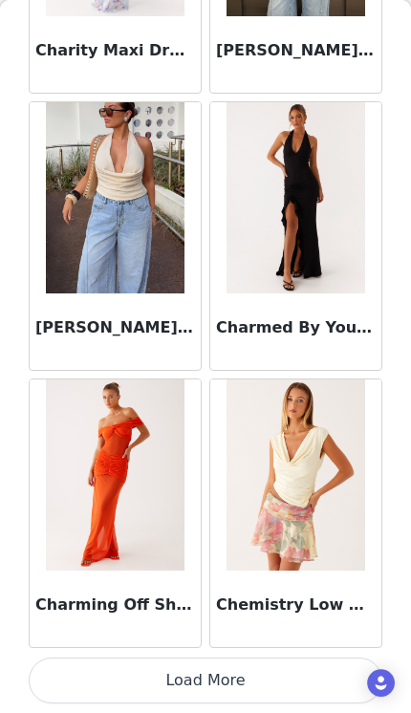
click at [254, 687] on button "Load More" at bounding box center [205, 680] width 353 height 46
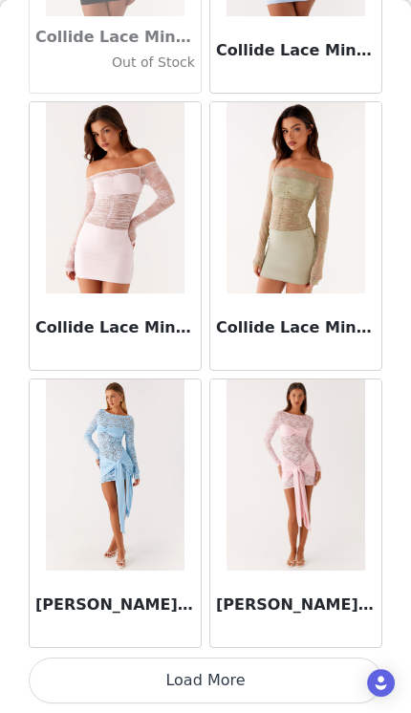
click at [277, 687] on button "Load More" at bounding box center [205, 680] width 353 height 46
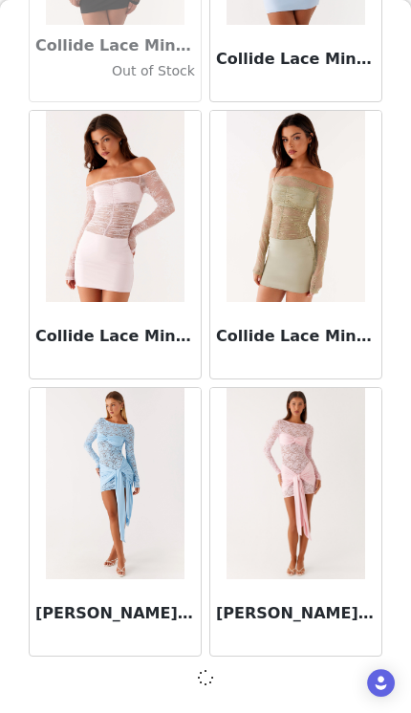
scroll to position [27135, 0]
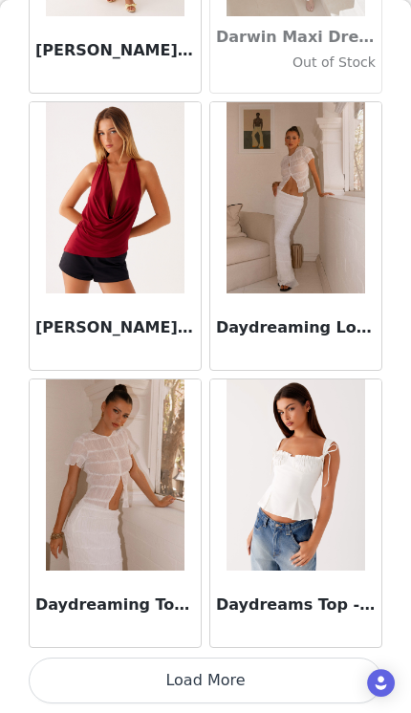
click at [261, 685] on button "Load More" at bounding box center [205, 680] width 353 height 46
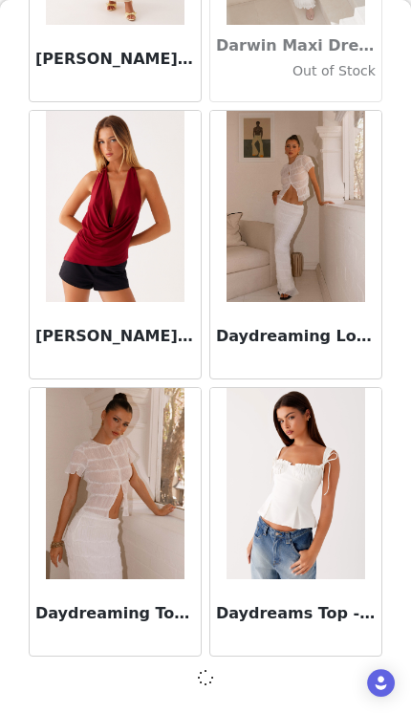
scroll to position [29905, 0]
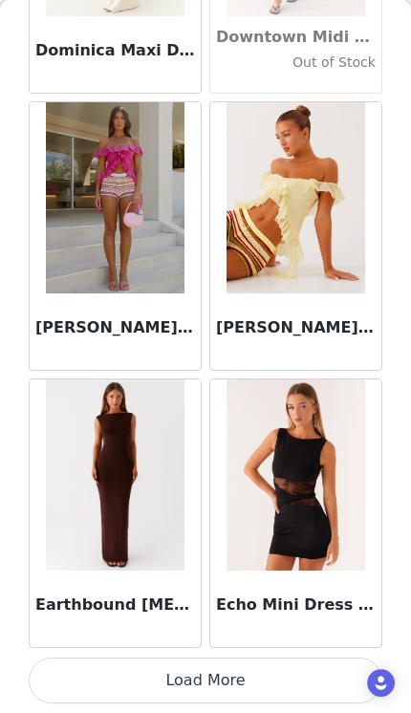
click at [263, 695] on button "Load More" at bounding box center [205, 680] width 353 height 46
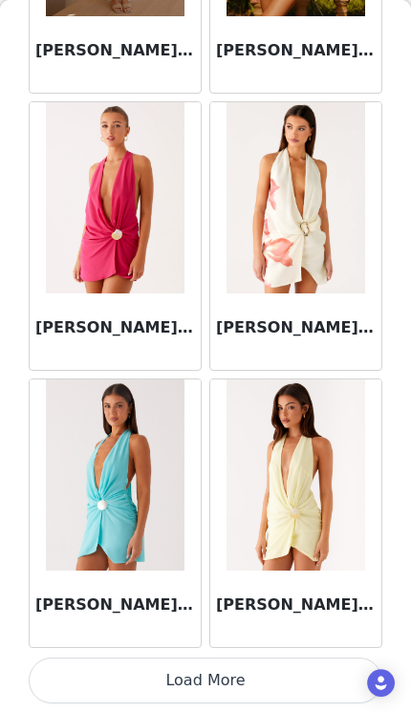
click at [259, 688] on button "Load More" at bounding box center [205, 680] width 353 height 46
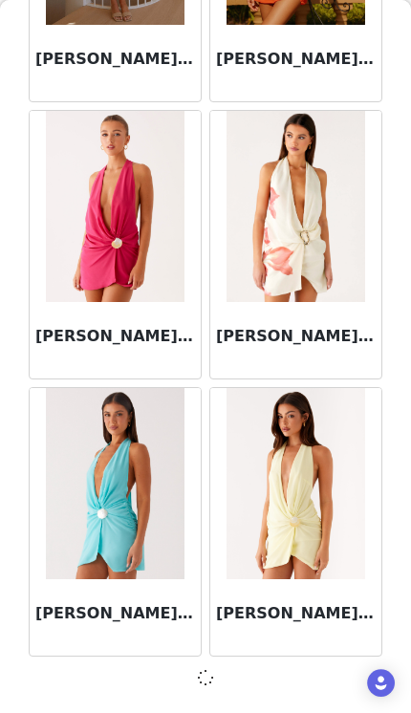
scroll to position [35446, 0]
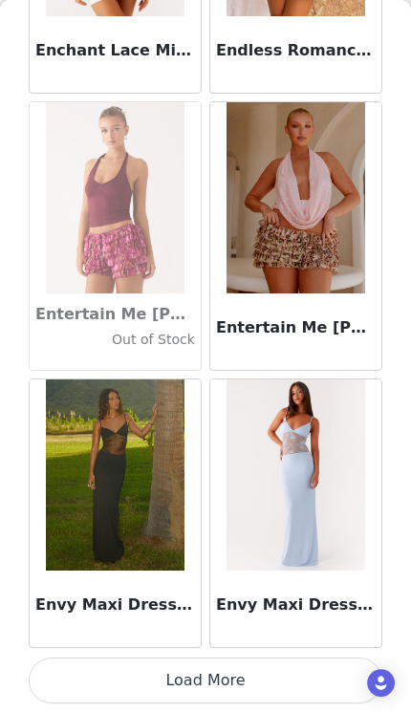
click at [268, 678] on button "Load More" at bounding box center [205, 680] width 353 height 46
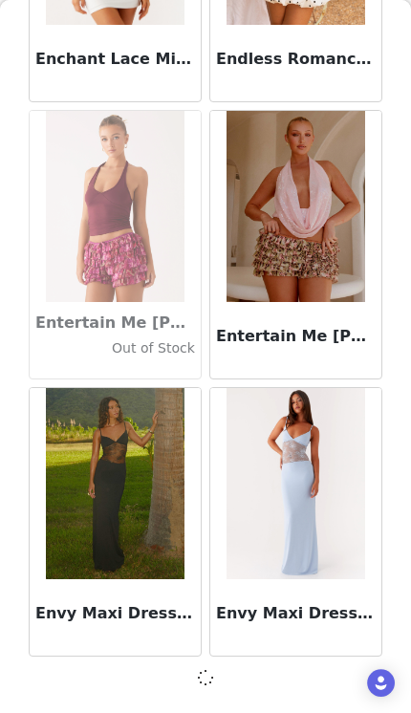
scroll to position [38216, 0]
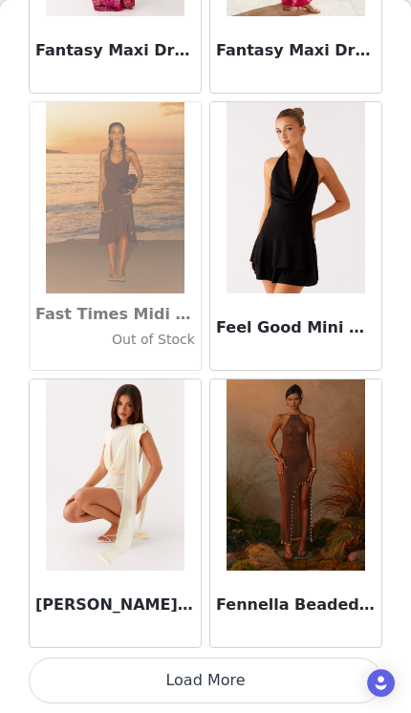
click at [267, 677] on button "Load More" at bounding box center [205, 680] width 353 height 46
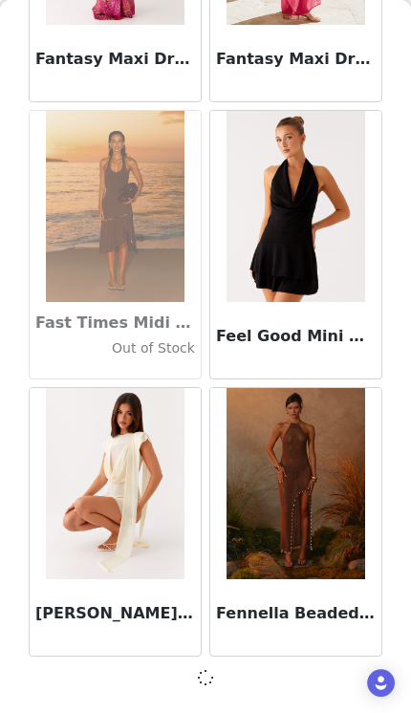
scroll to position [40986, 0]
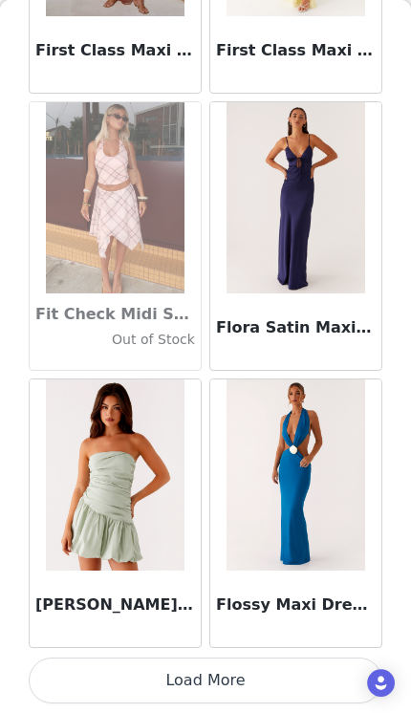
click at [89, 686] on button "Load More" at bounding box center [205, 680] width 353 height 46
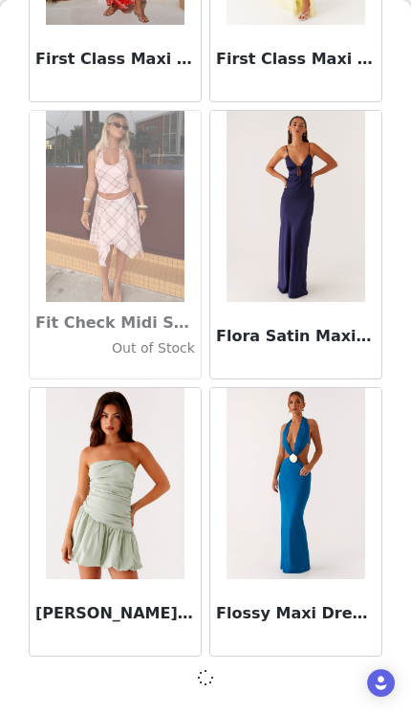
scroll to position [43757, 0]
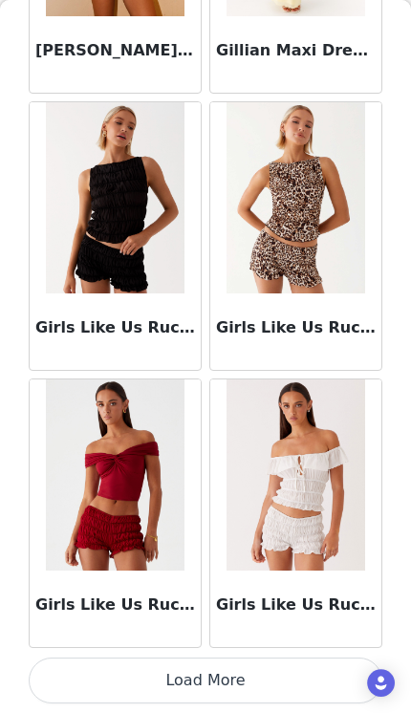
click at [101, 678] on button "Load More" at bounding box center [205, 680] width 353 height 46
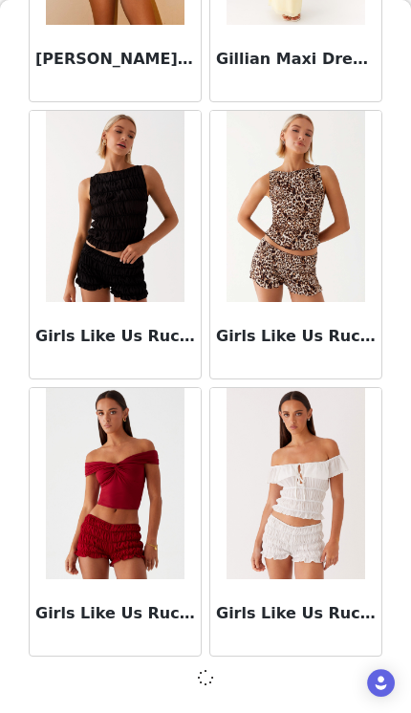
click at [106, 686] on div at bounding box center [205, 677] width 353 height 23
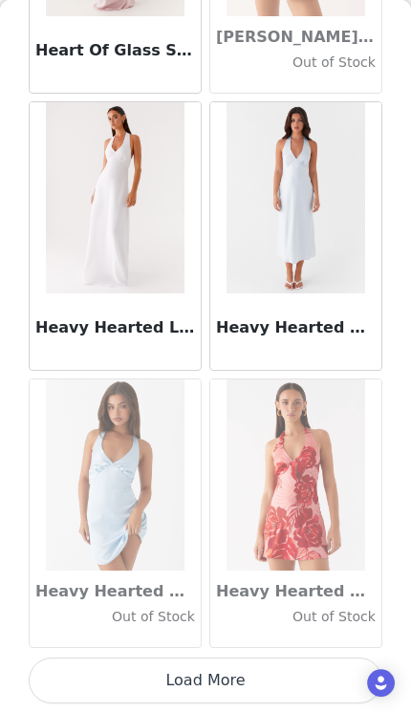
scroll to position [49306, 0]
click at [247, 671] on button "Load More" at bounding box center [205, 680] width 353 height 46
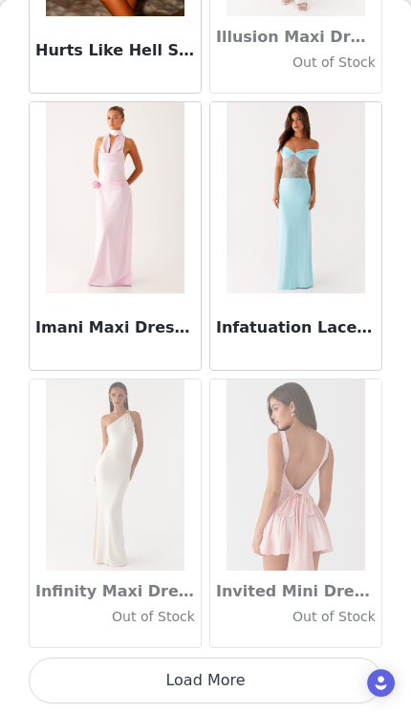
click at [243, 680] on button "Load More" at bounding box center [205, 680] width 353 height 46
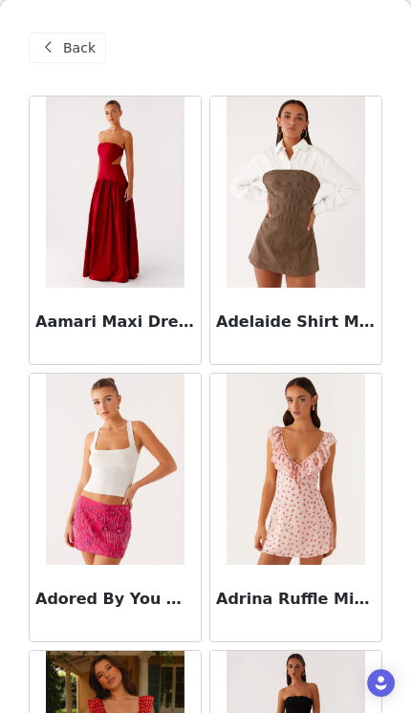
scroll to position [0, 0]
click at [80, 48] on span "Back" at bounding box center [79, 48] width 32 height 20
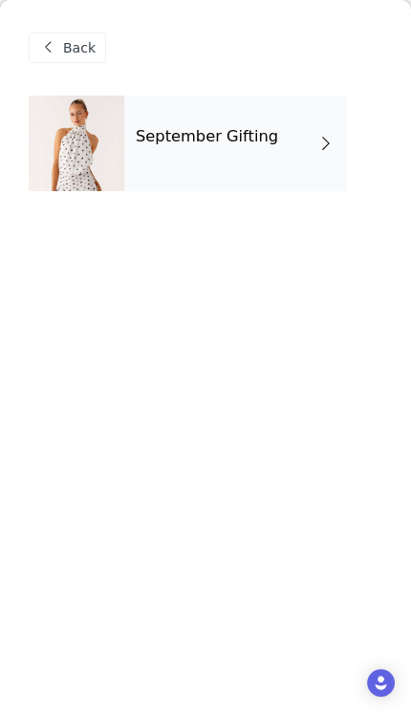
click at [233, 142] on h4 "September Gifting" at bounding box center [207, 136] width 142 height 17
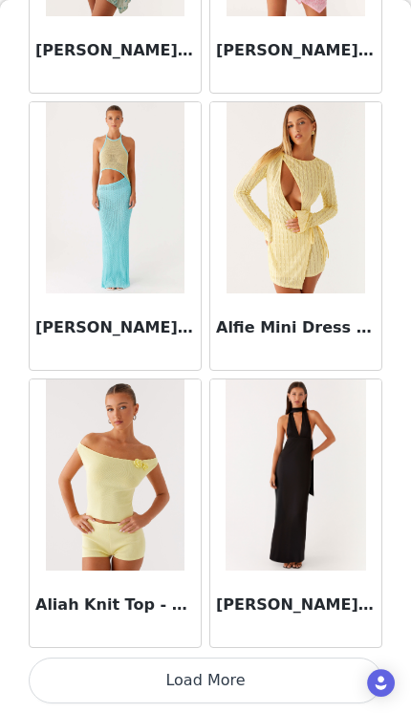
click at [278, 682] on button "Load More" at bounding box center [205, 680] width 353 height 46
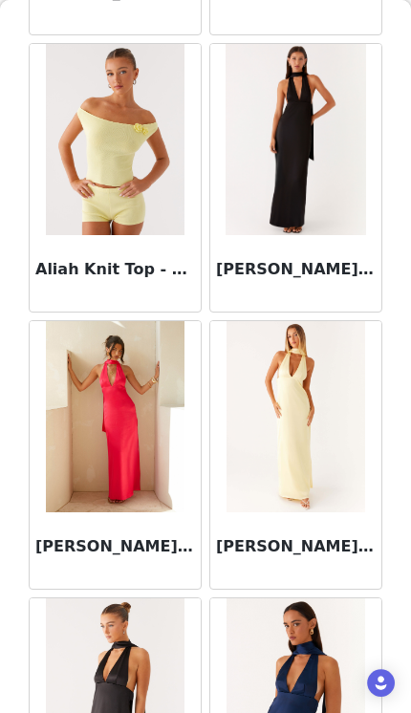
scroll to position [2543, 0]
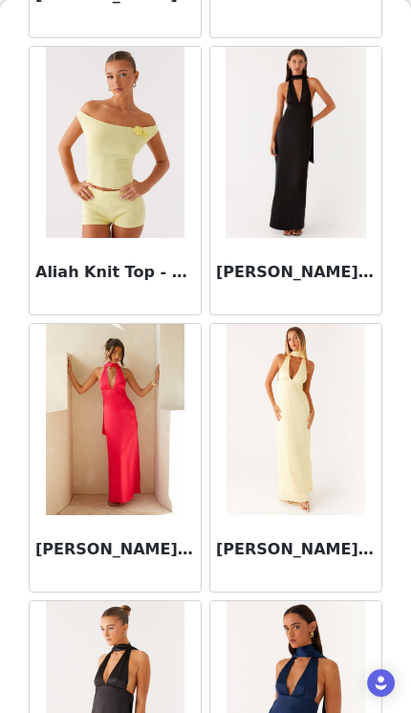
click at [318, 189] on img at bounding box center [294, 142] width 139 height 191
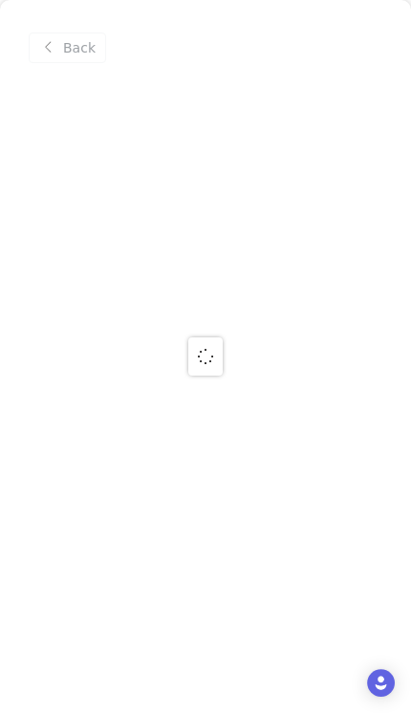
scroll to position [0, 0]
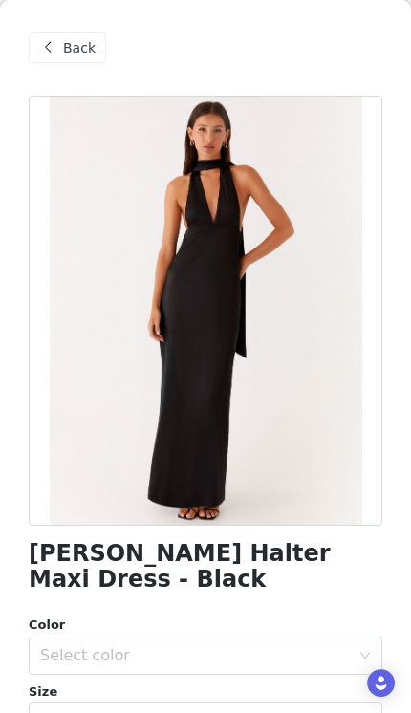
click at [204, 659] on div "Select color" at bounding box center [195, 655] width 310 height 19
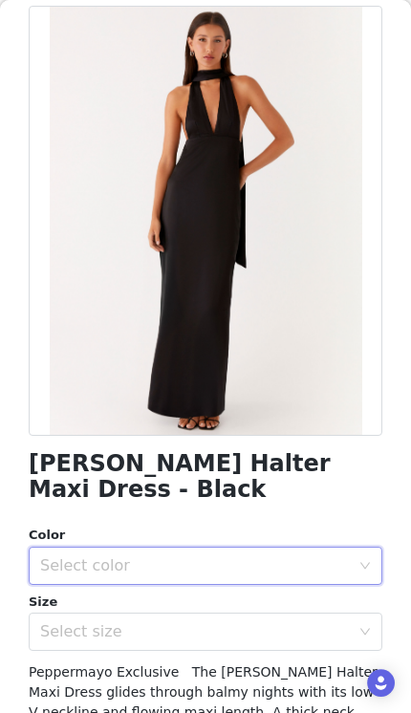
scroll to position [110, 0]
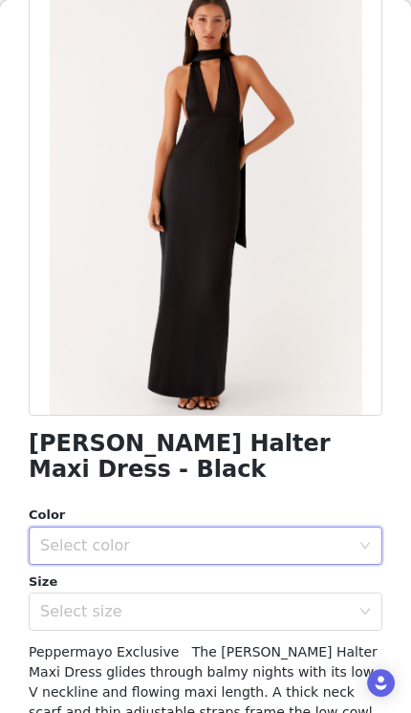
click at [177, 545] on div "Select color" at bounding box center [195, 545] width 310 height 19
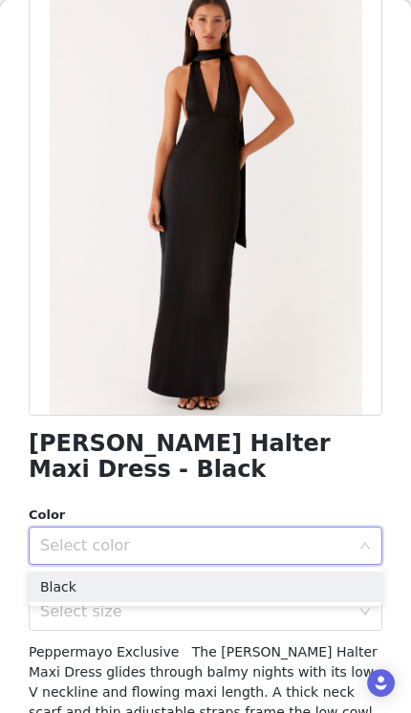
click at [166, 600] on li "Black" at bounding box center [205, 586] width 353 height 31
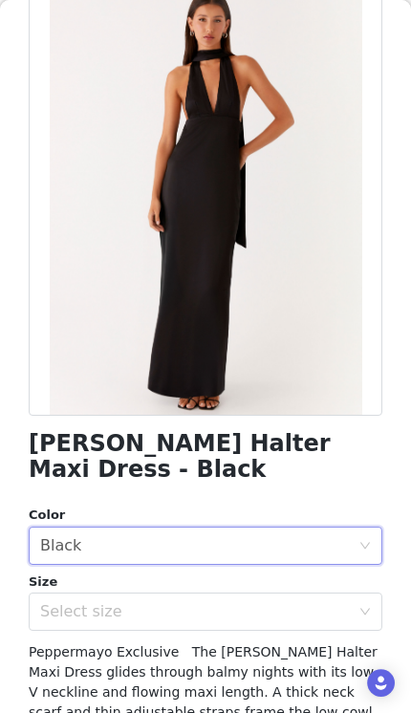
click at [159, 609] on div "Select size" at bounding box center [195, 611] width 310 height 19
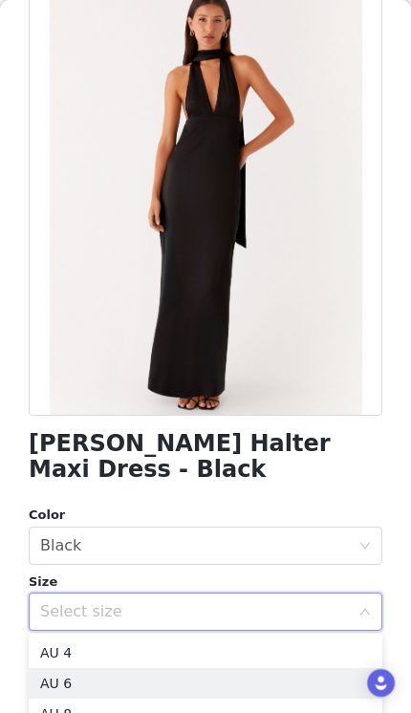
click at [140, 673] on li "AU 6" at bounding box center [205, 683] width 353 height 31
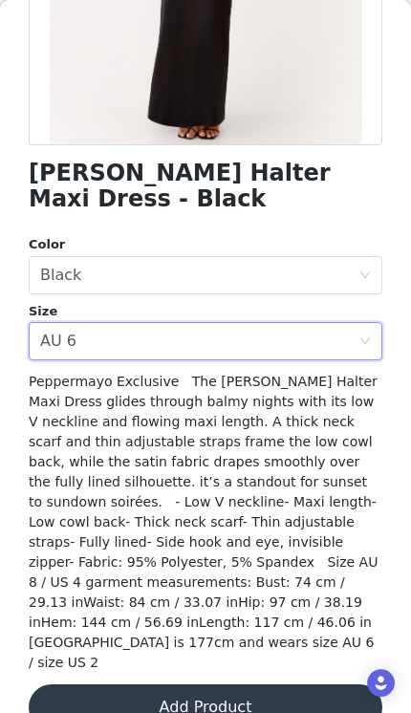
scroll to position [379, 0]
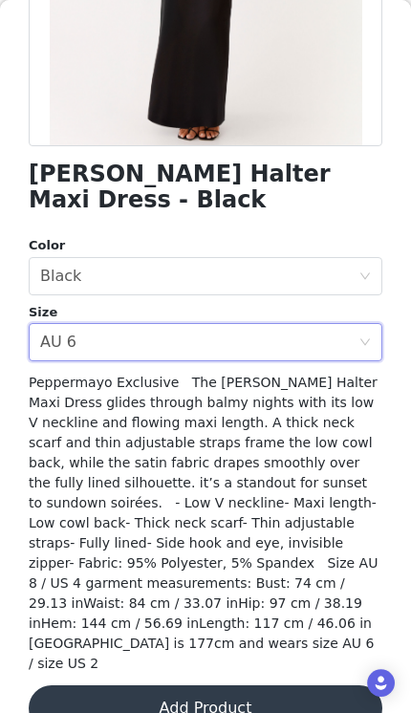
click at [239, 685] on button "Add Product" at bounding box center [205, 708] width 353 height 46
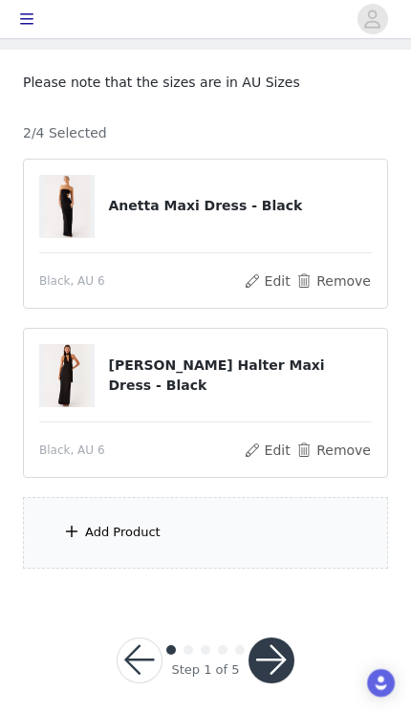
scroll to position [95, 0]
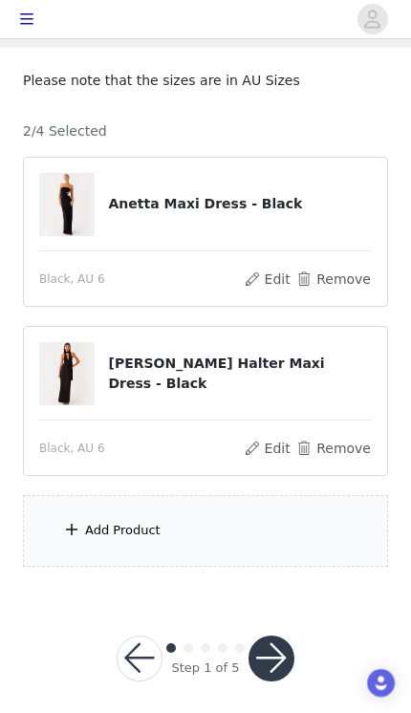
click at [183, 544] on div "Add Product" at bounding box center [205, 531] width 365 height 72
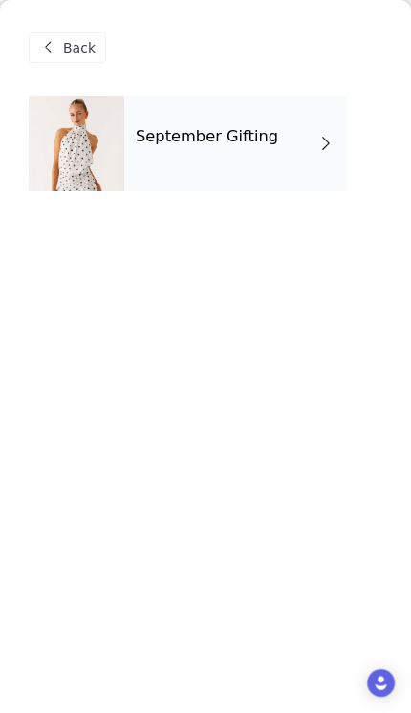
click at [238, 144] on h4 "September Gifting" at bounding box center [207, 136] width 142 height 17
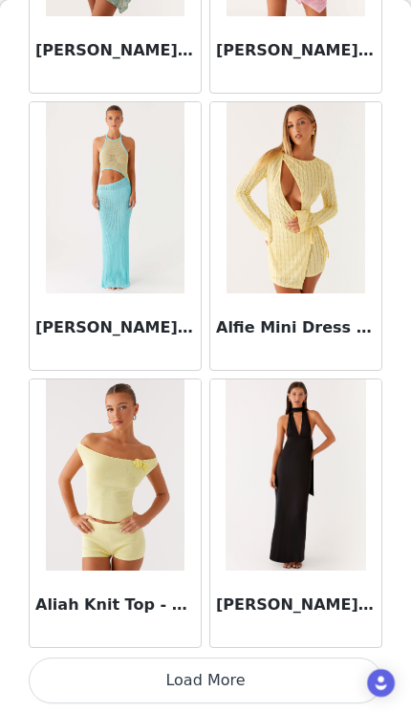
scroll to position [2211, 0]
click at [257, 673] on button "Load More" at bounding box center [205, 680] width 353 height 46
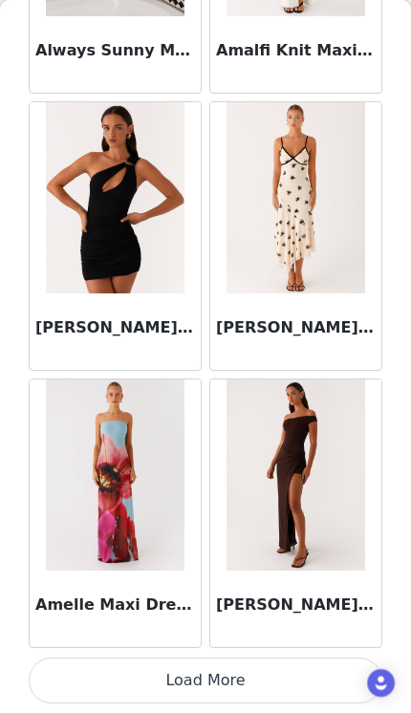
scroll to position [4981, 0]
click at [296, 479] on img at bounding box center [295, 474] width 139 height 191
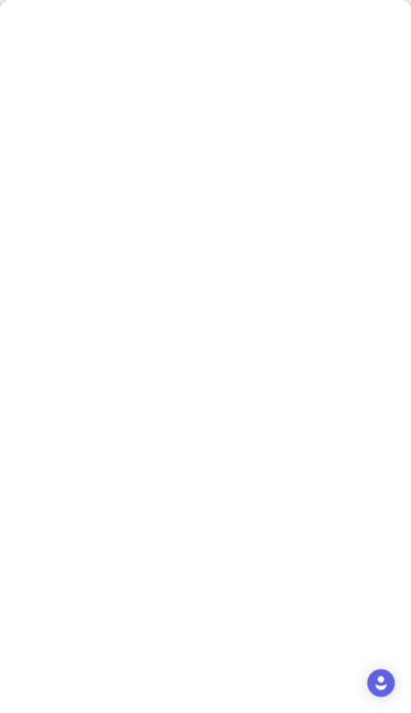
scroll to position [0, 0]
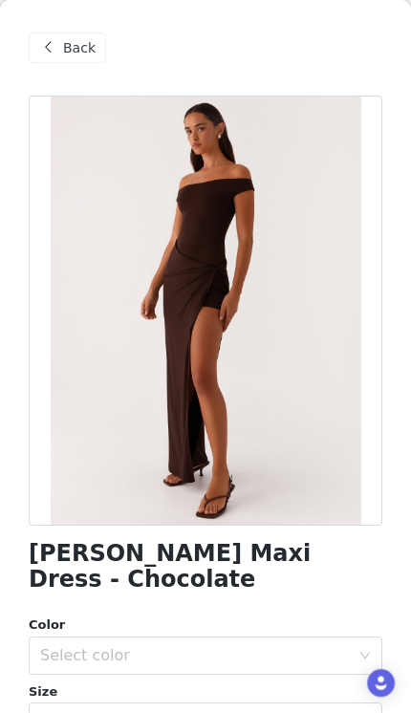
click at [236, 646] on div "Select color" at bounding box center [195, 655] width 310 height 19
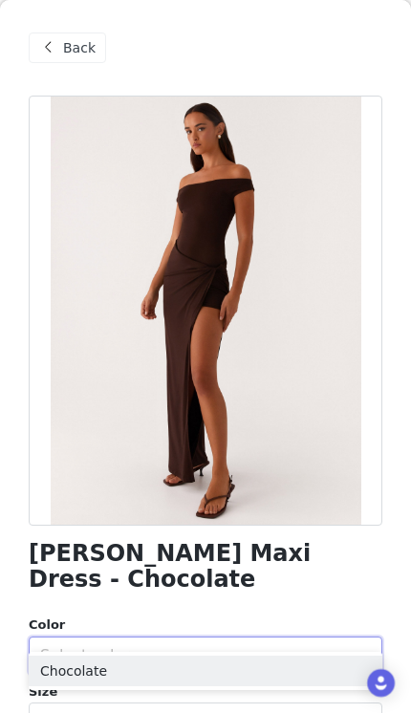
click at [205, 662] on li "Chocolate" at bounding box center [205, 670] width 353 height 31
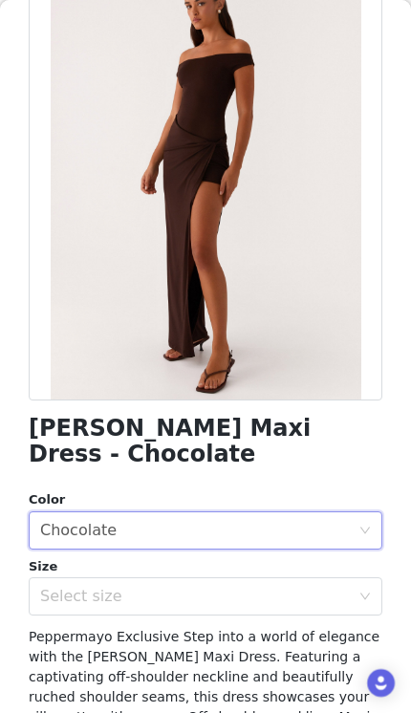
scroll to position [122, 0]
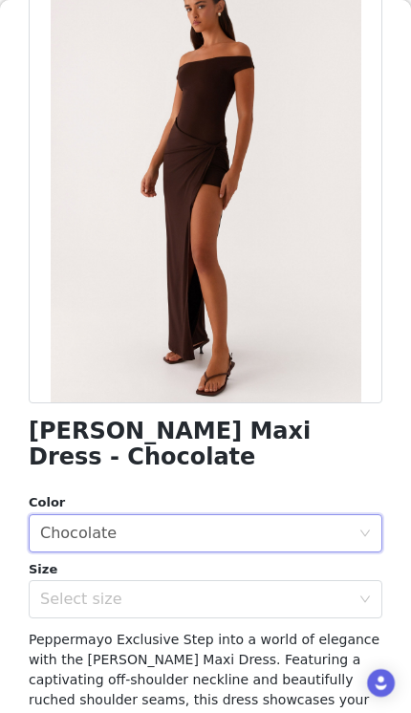
click at [196, 589] on div "Select size" at bounding box center [195, 598] width 310 height 19
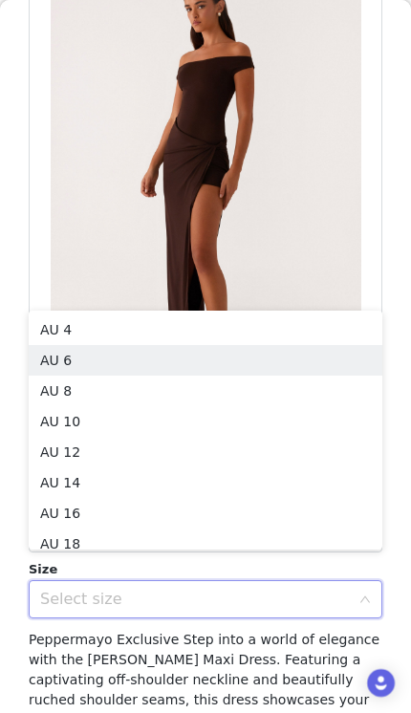
click at [157, 363] on li "AU 6" at bounding box center [205, 360] width 353 height 31
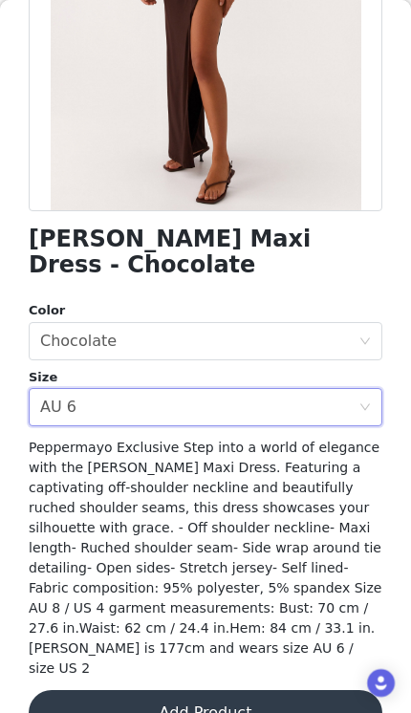
click at [265, 690] on button "Add Product" at bounding box center [205, 713] width 353 height 46
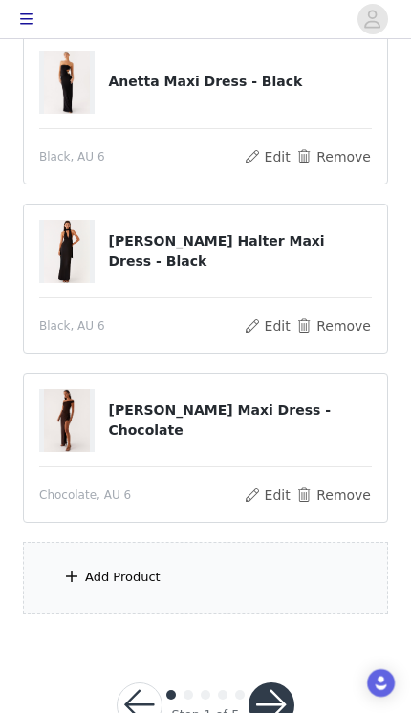
scroll to position [221, 0]
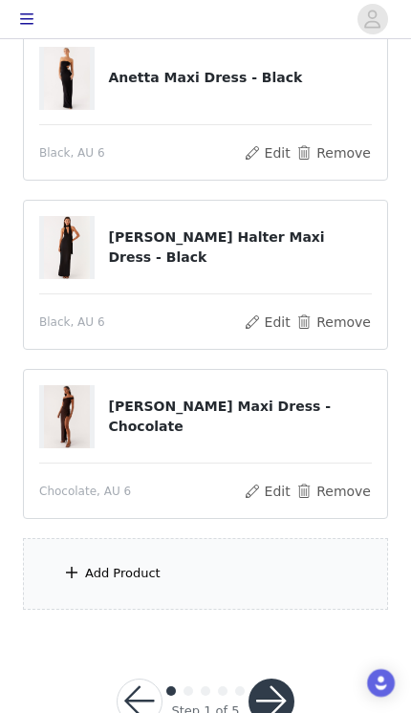
click at [170, 579] on div "Add Product" at bounding box center [205, 574] width 365 height 72
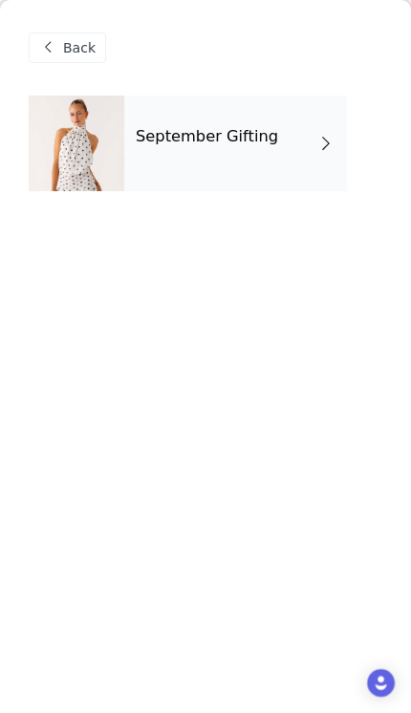
click at [202, 123] on div "September Gifting" at bounding box center [235, 144] width 223 height 96
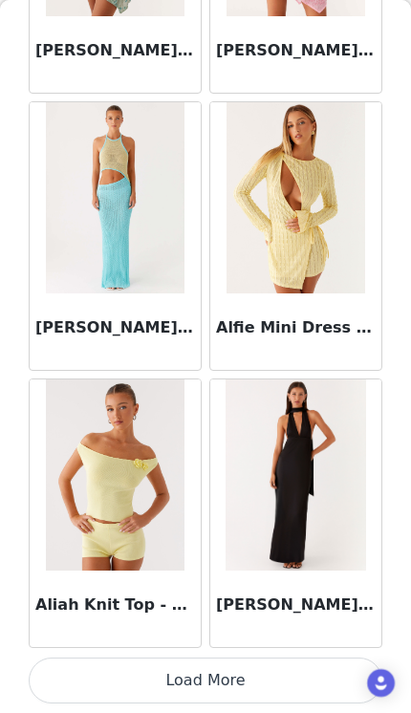
scroll to position [2211, 0]
click at [274, 678] on button "Load More" at bounding box center [205, 680] width 353 height 46
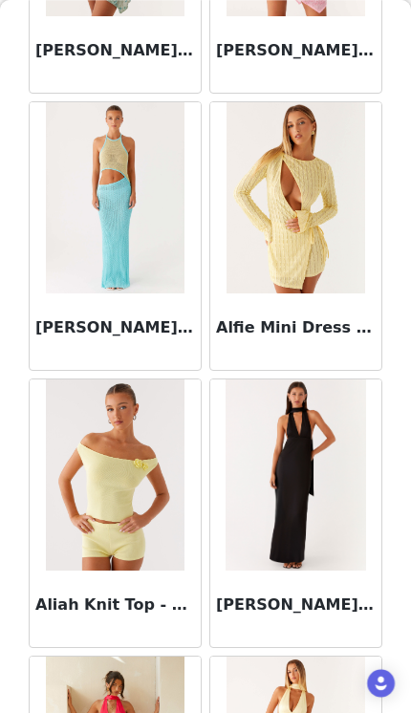
scroll to position [71, 0]
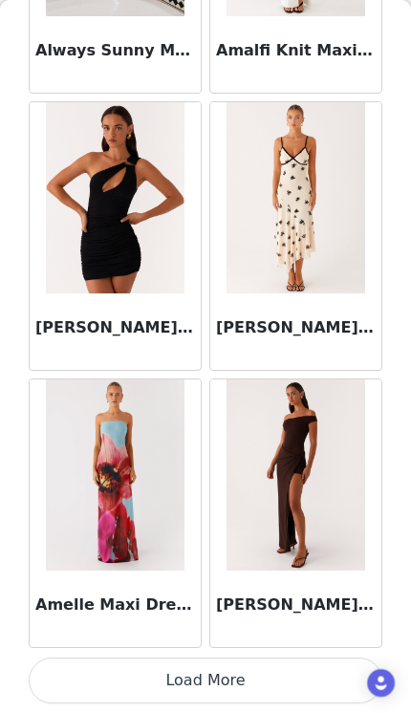
click at [282, 675] on button "Load More" at bounding box center [205, 680] width 353 height 46
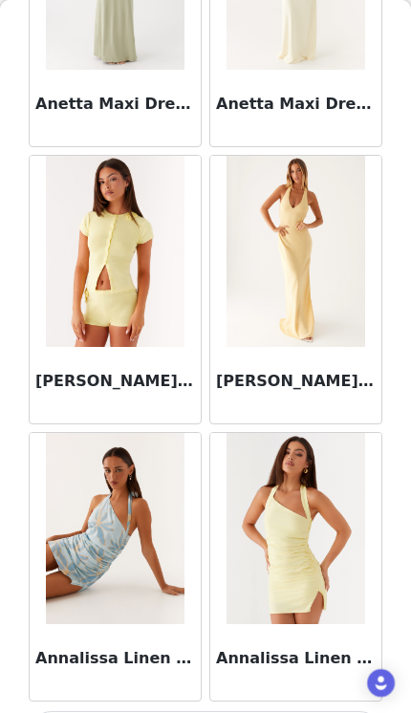
scroll to position [7699, 0]
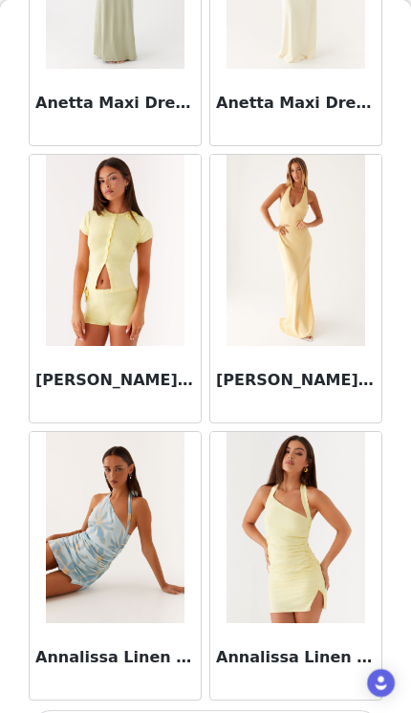
click at [338, 534] on img at bounding box center [295, 527] width 139 height 191
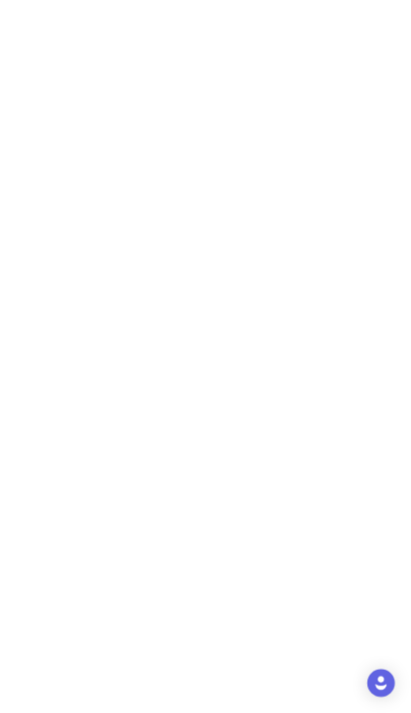
scroll to position [0, 0]
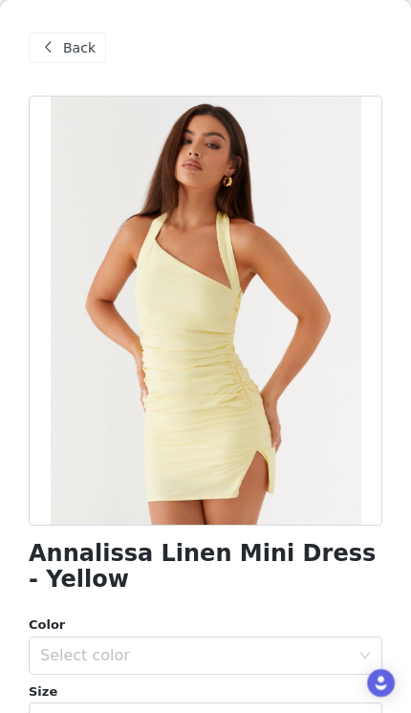
click at [237, 640] on div "Select color" at bounding box center [199, 655] width 318 height 36
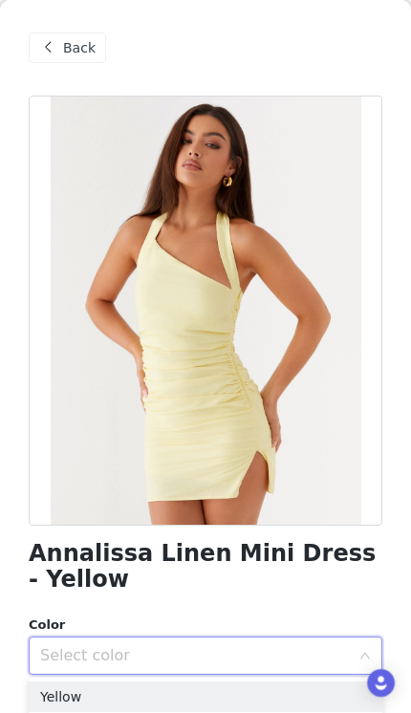
click at [149, 690] on li "Yellow" at bounding box center [205, 696] width 353 height 31
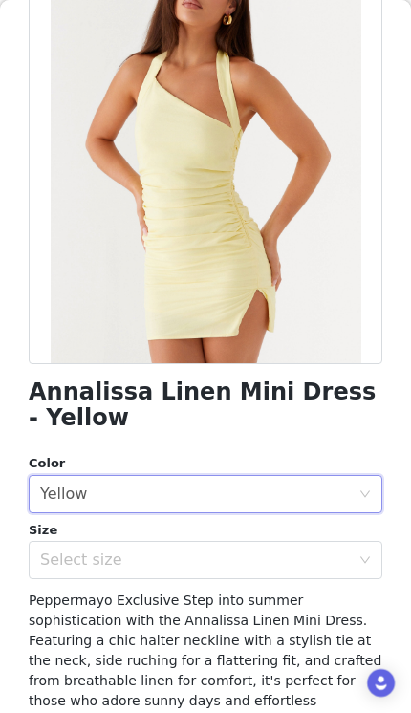
scroll to position [165, 0]
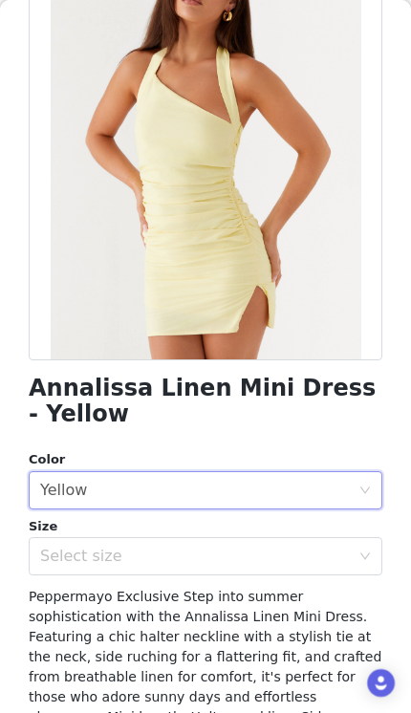
click at [185, 554] on div "Select size" at bounding box center [195, 555] width 310 height 19
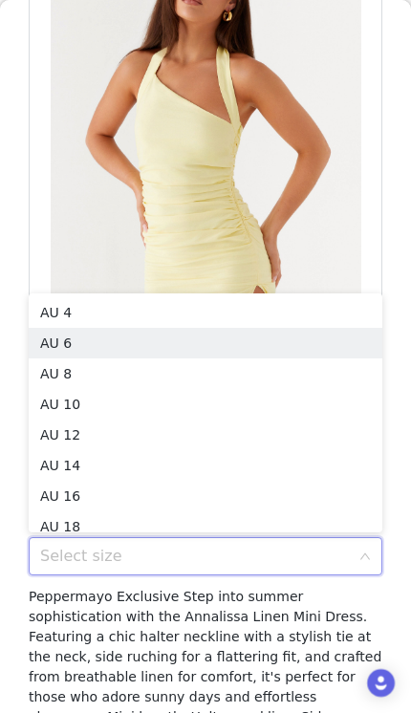
click at [89, 342] on li "AU 6" at bounding box center [205, 343] width 353 height 31
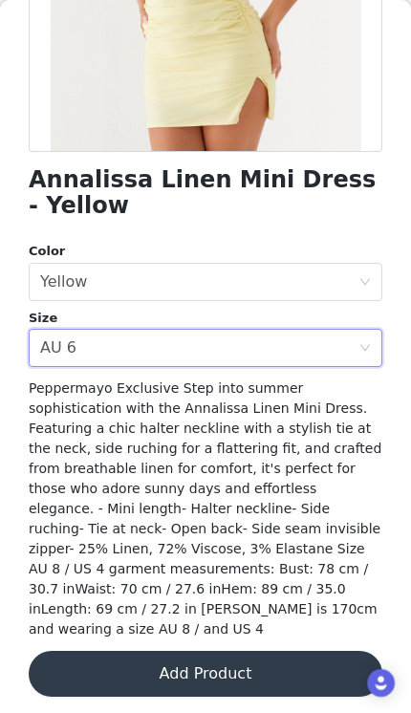
scroll to position [359, 0]
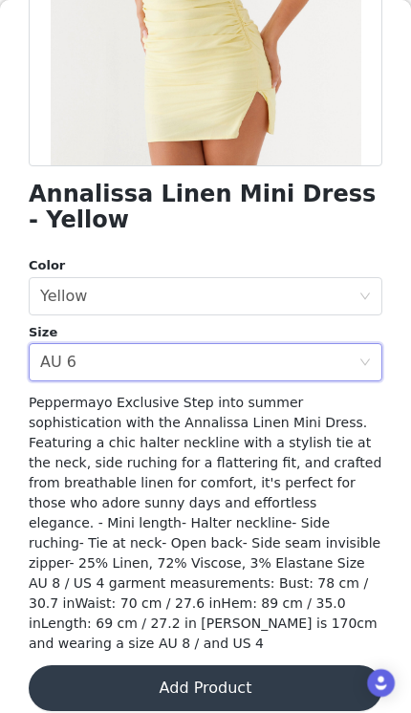
click at [278, 667] on button "Add Product" at bounding box center [205, 688] width 353 height 46
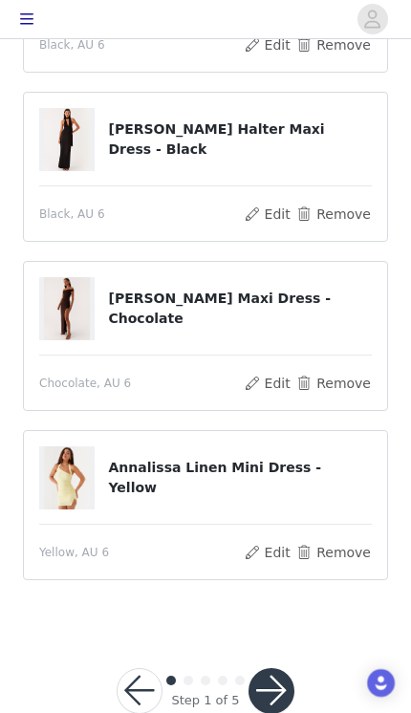
scroll to position [323, 0]
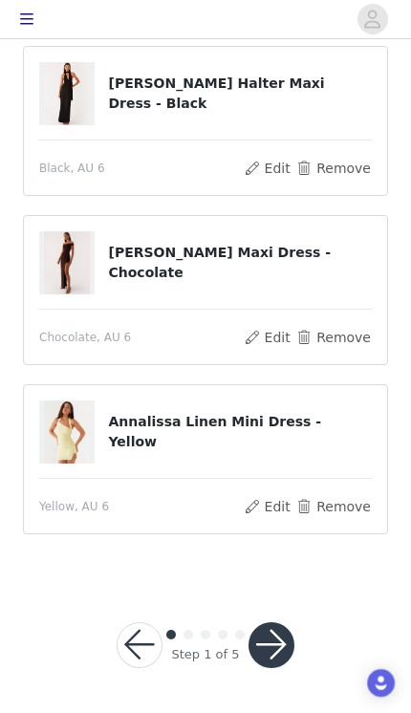
click at [282, 650] on button "button" at bounding box center [271, 645] width 46 height 46
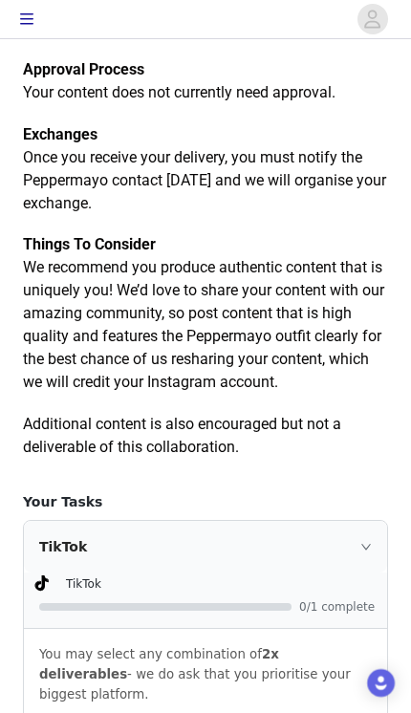
scroll to position [917, 0]
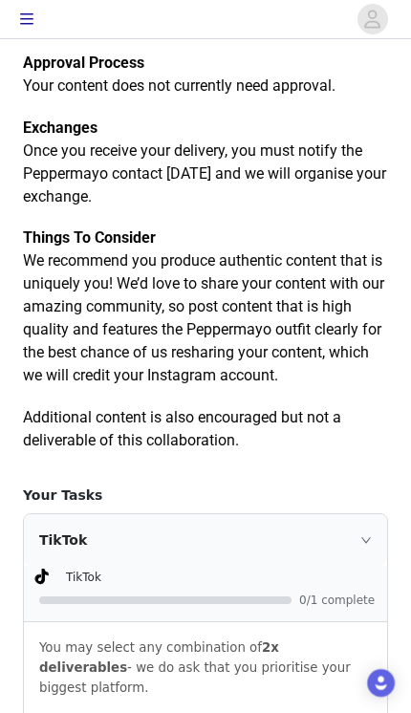
click at [110, 528] on div "TikTok" at bounding box center [205, 540] width 363 height 52
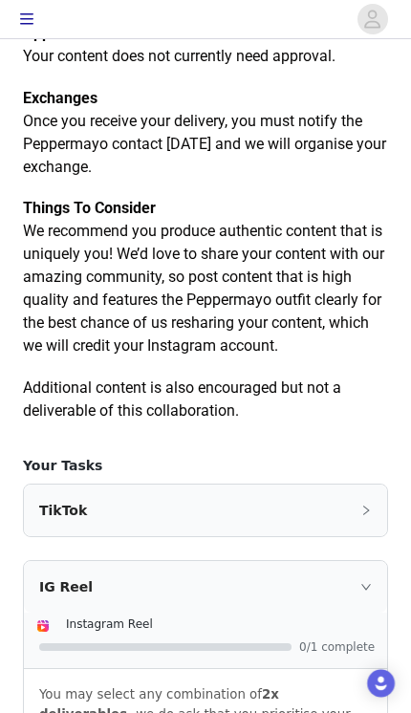
click at [107, 491] on div "TikTok" at bounding box center [205, 510] width 363 height 52
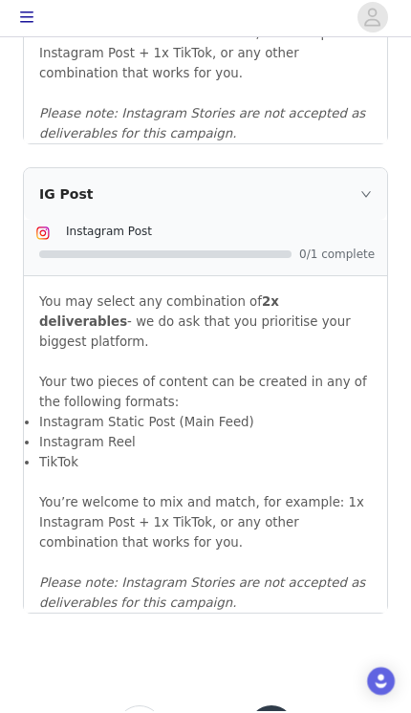
scroll to position [2201, 0]
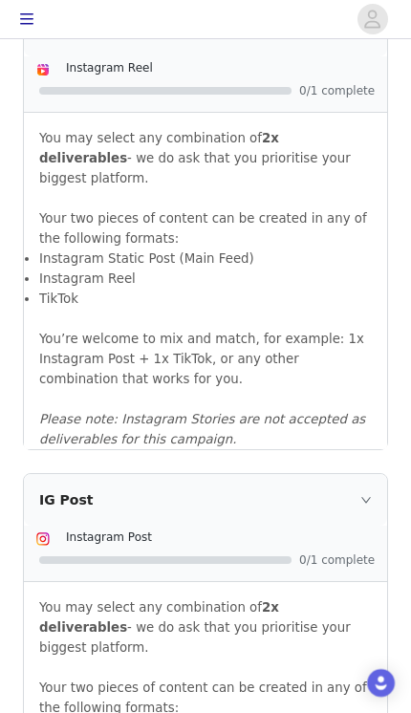
scroll to position [1897, 0]
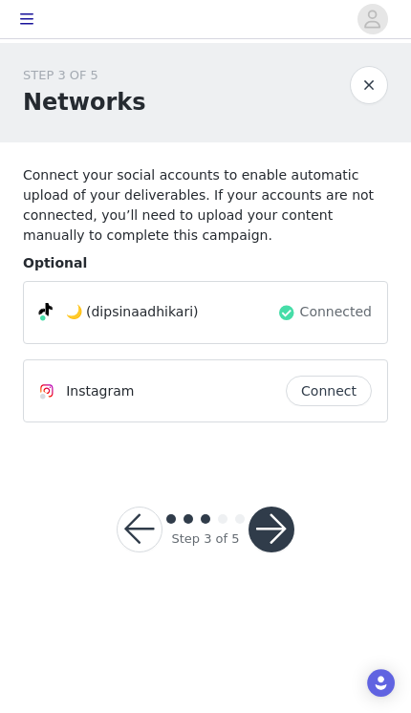
click at [342, 384] on button "Connect" at bounding box center [329, 390] width 86 height 31
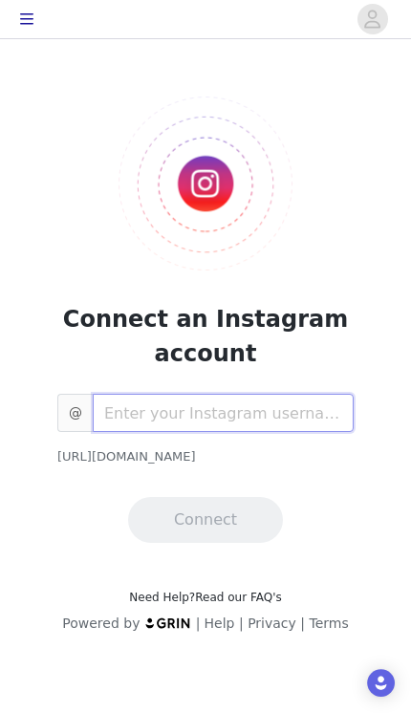
click at [271, 406] on input "text" at bounding box center [223, 413] width 261 height 38
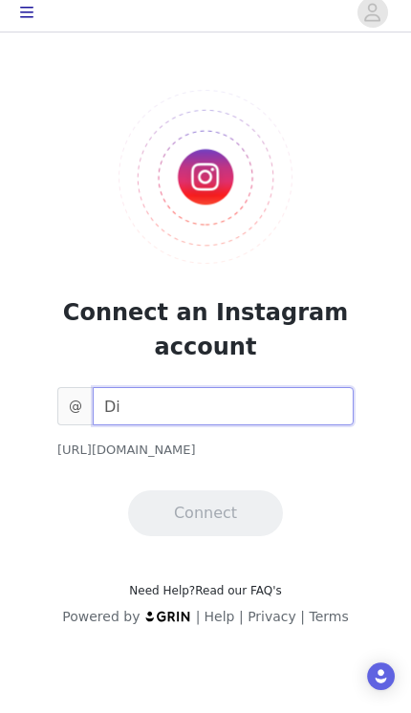
type input "D"
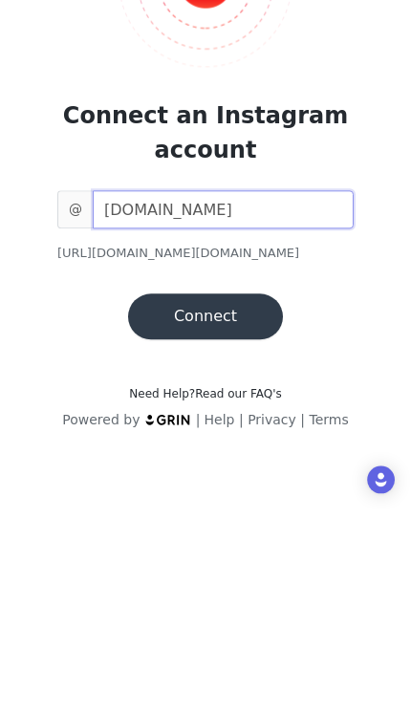
type input "dipsina.ad"
click at [223, 497] on button "Connect" at bounding box center [205, 520] width 155 height 46
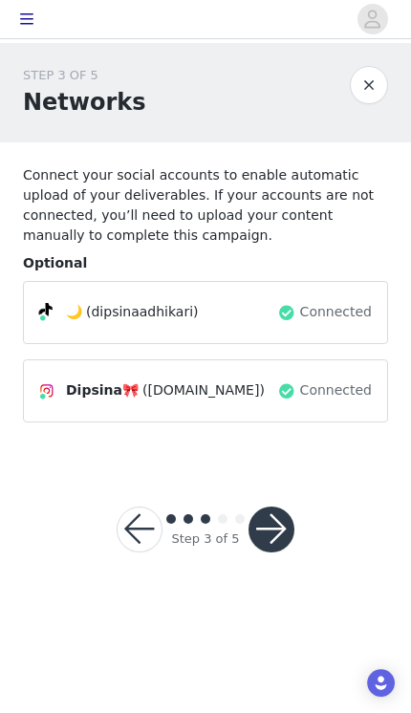
click at [275, 523] on button "button" at bounding box center [271, 529] width 46 height 46
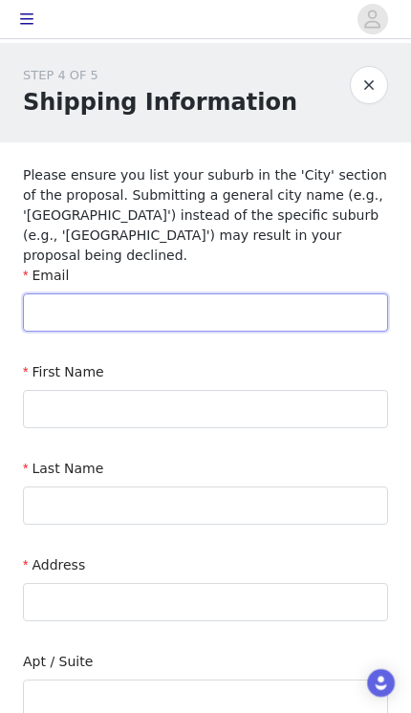
click at [269, 298] on input "text" at bounding box center [205, 312] width 365 height 38
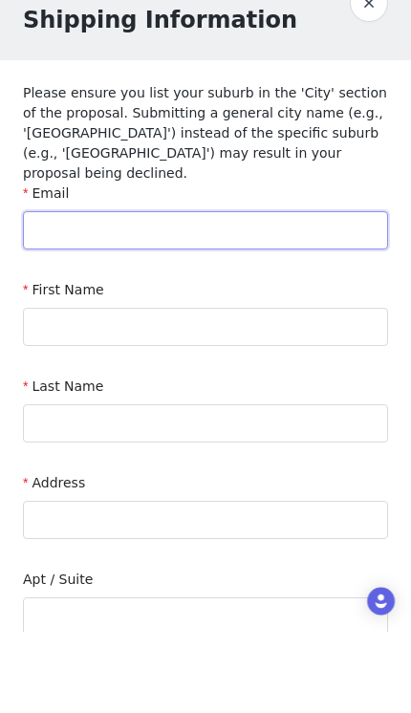
type input "dipsinaadhikari33@gmail.com"
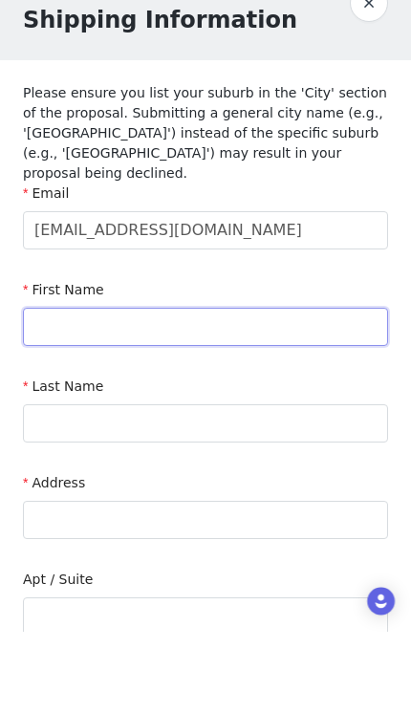
click at [270, 390] on input "text" at bounding box center [205, 409] width 365 height 38
type input "Dipsina"
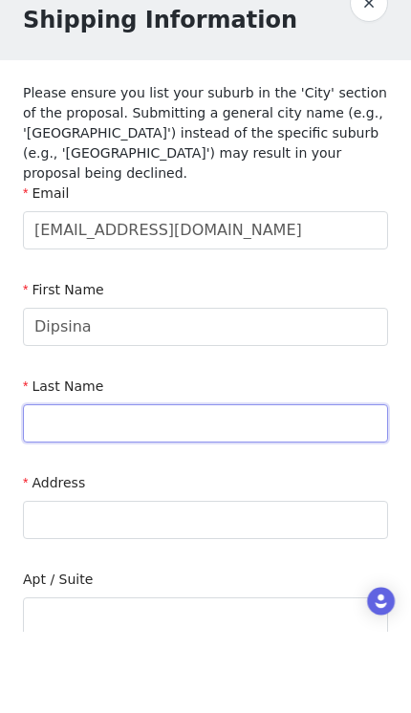
click at [250, 486] on input "text" at bounding box center [205, 505] width 365 height 38
type input "Adhikari"
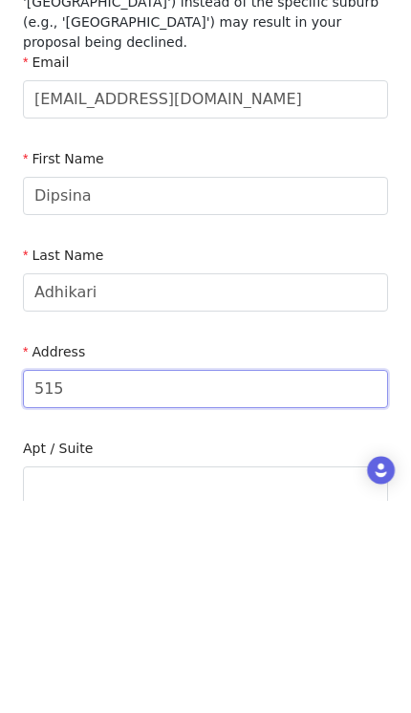
type input "515"
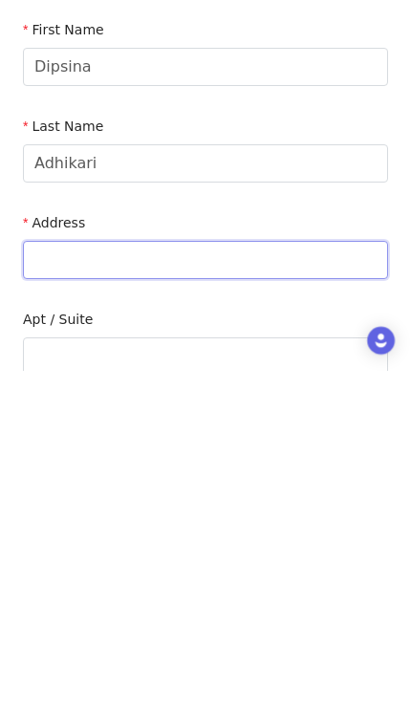
type input "515 , Morphett Road"
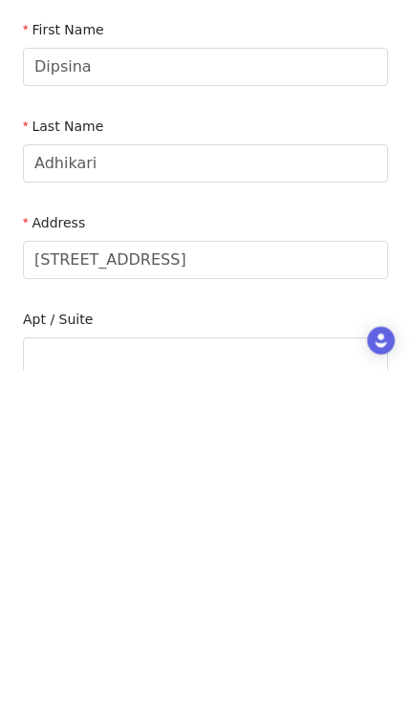
type input "Secombe"
type input "5047"
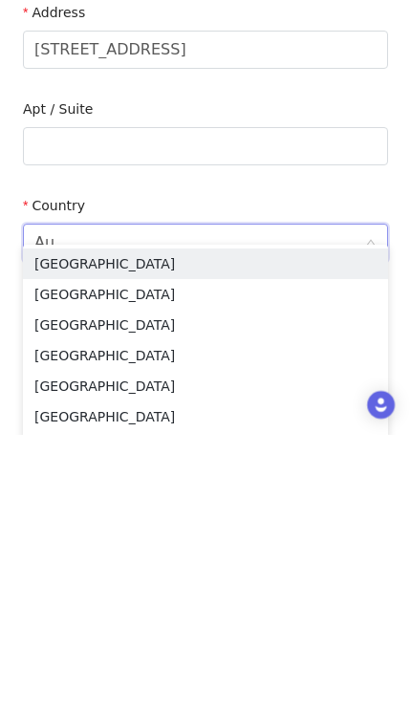
type input "Aus"
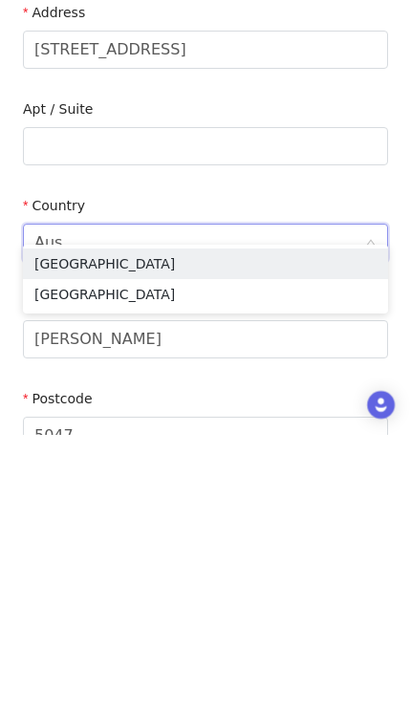
click at [45, 526] on li "Australia" at bounding box center [205, 541] width 365 height 31
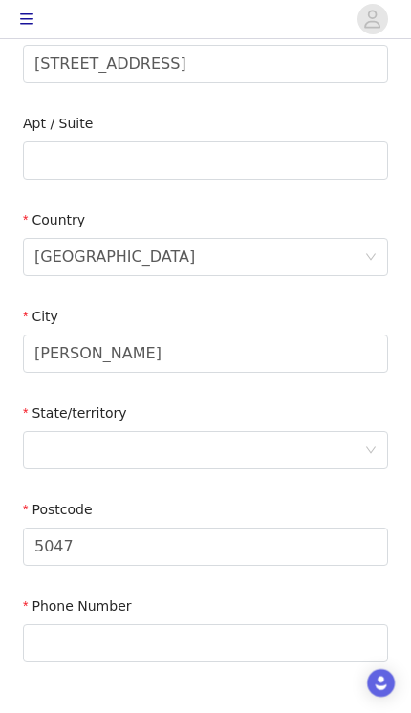
click at [328, 434] on div at bounding box center [199, 450] width 330 height 36
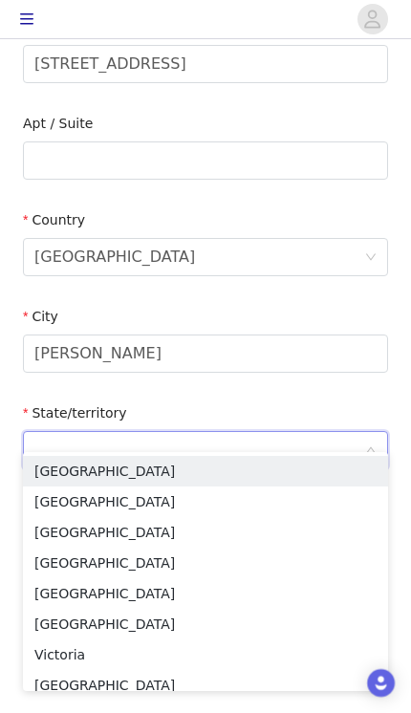
scroll to position [538, 0]
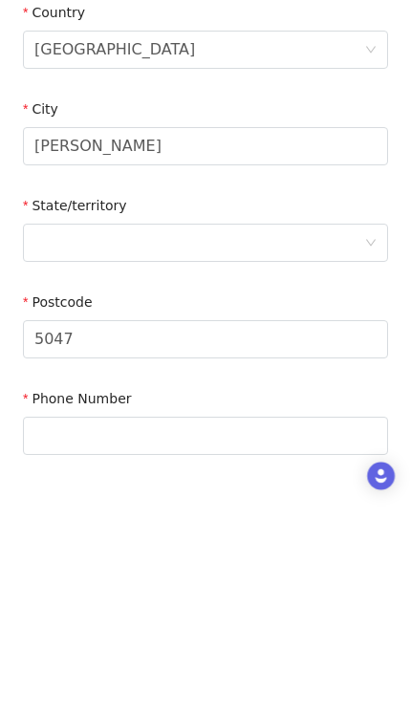
click at [349, 432] on div at bounding box center [199, 450] width 330 height 36
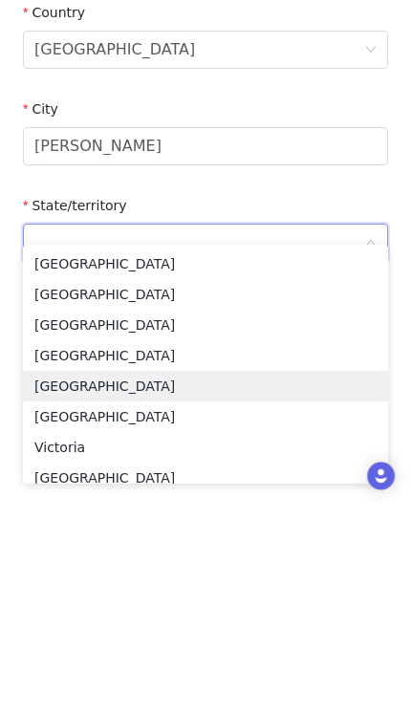
click at [129, 578] on li "South Australia" at bounding box center [205, 593] width 365 height 31
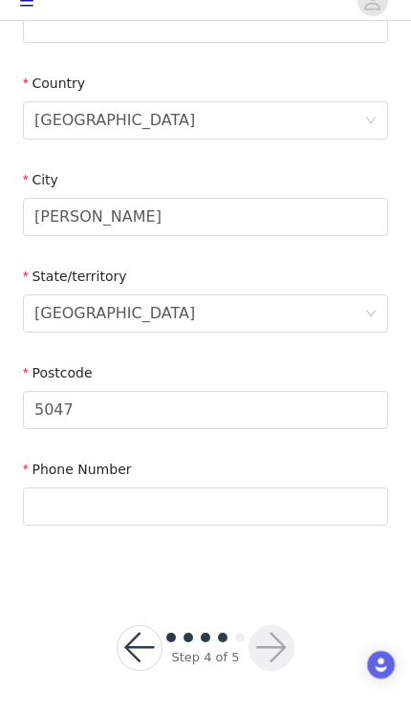
scroll to position [657, 0]
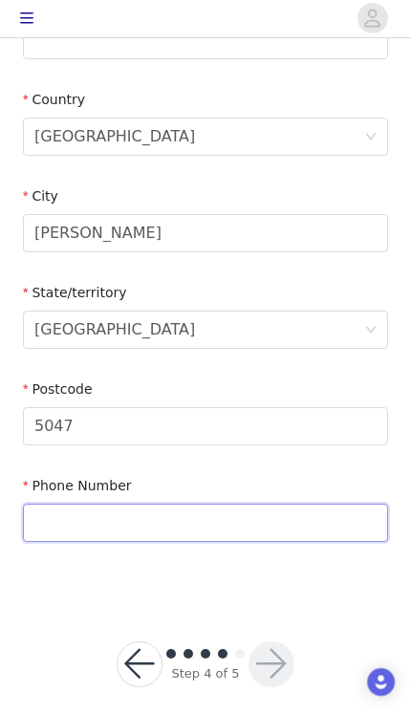
click at [224, 504] on input "text" at bounding box center [205, 523] width 365 height 38
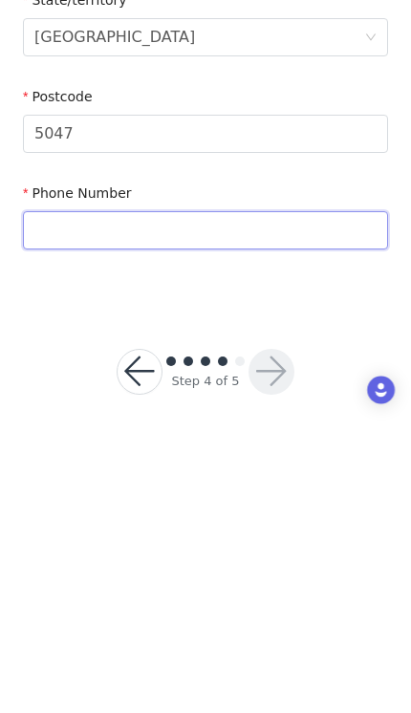
type input "0402160493"
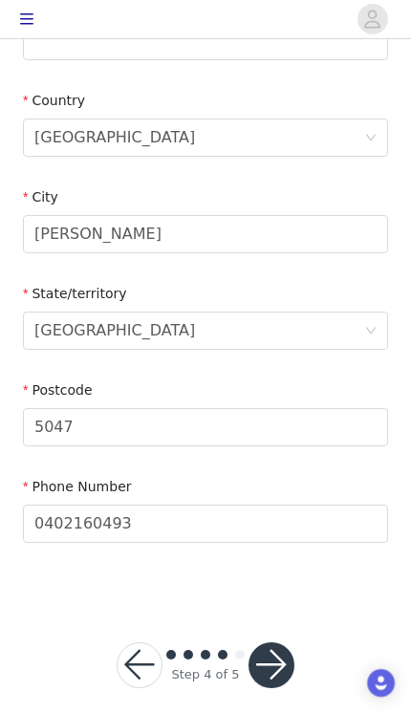
click at [285, 645] on button "button" at bounding box center [271, 665] width 46 height 46
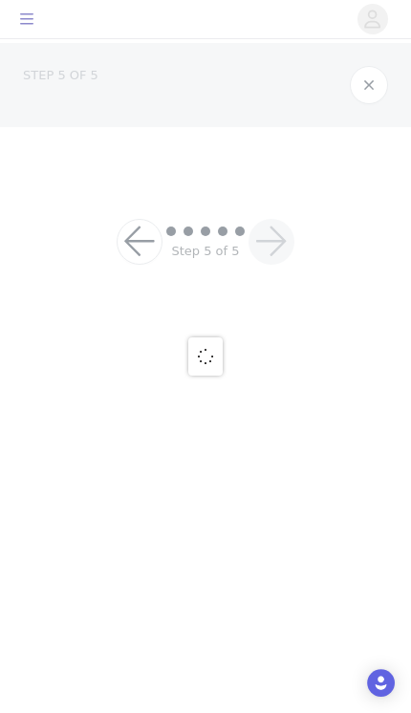
click at [268, 651] on div at bounding box center [205, 356] width 411 height 713
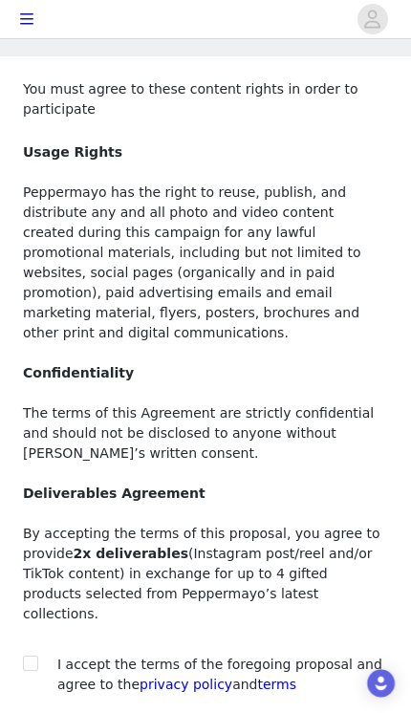
click at [33, 655] on input "checkbox" at bounding box center [29, 661] width 13 height 13
checkbox input "true"
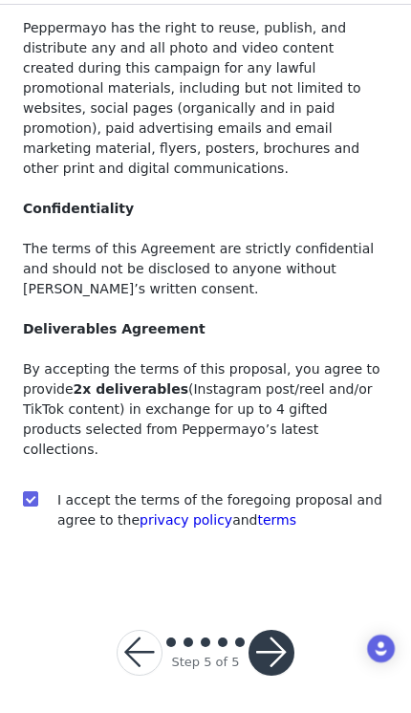
scroll to position [218, 0]
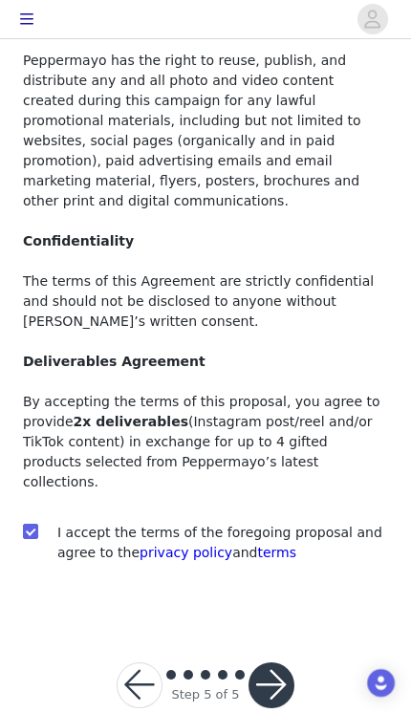
click at [281, 662] on button "button" at bounding box center [271, 685] width 46 height 46
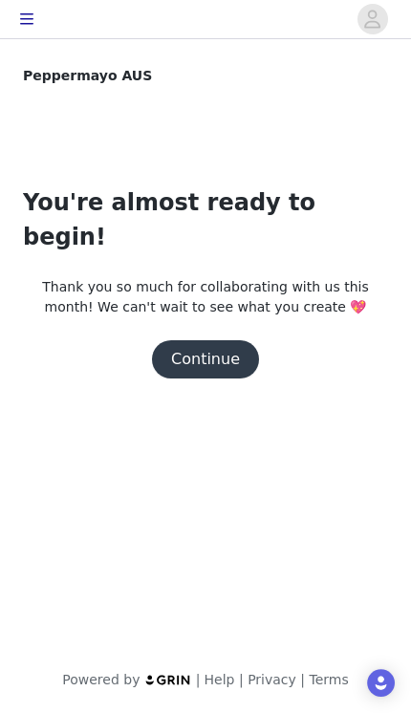
click at [191, 340] on button "Continue" at bounding box center [205, 359] width 107 height 38
